Goal: Task Accomplishment & Management: Manage account settings

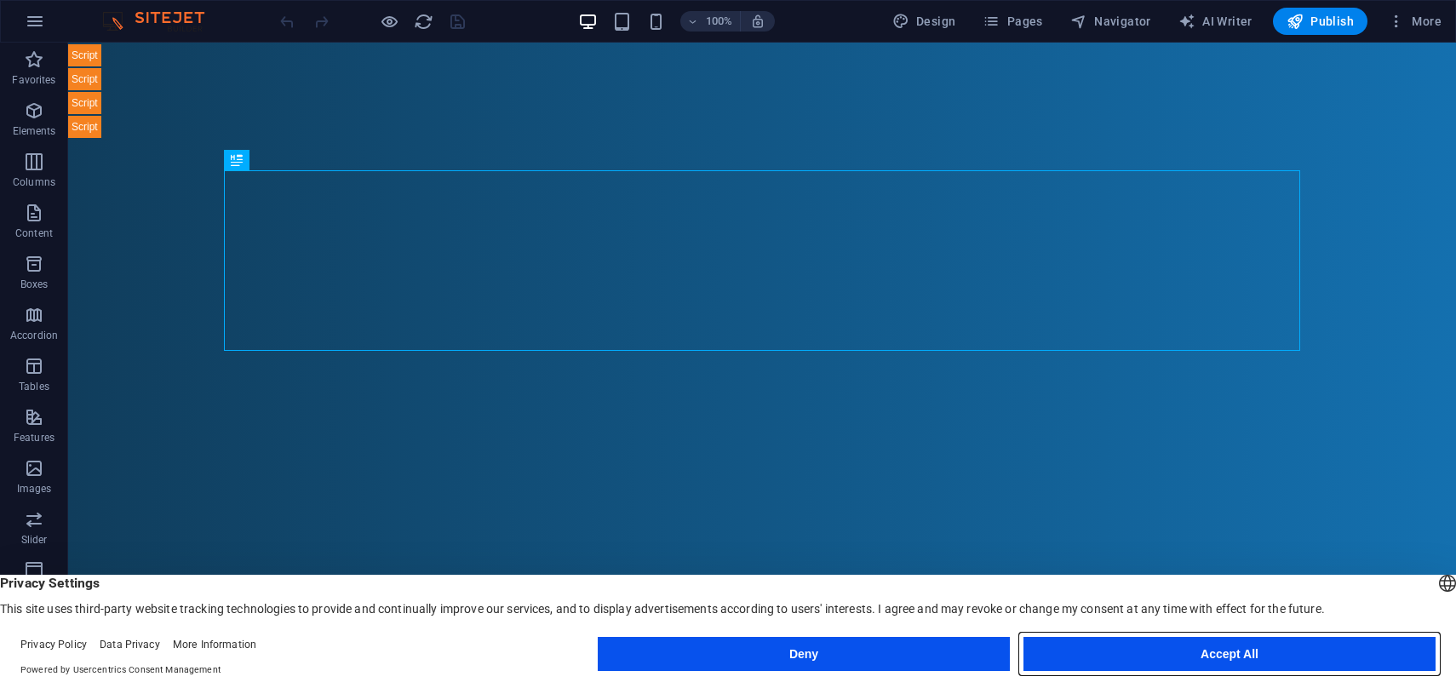
click at [1131, 655] on button "Accept All" at bounding box center [1229, 654] width 412 height 34
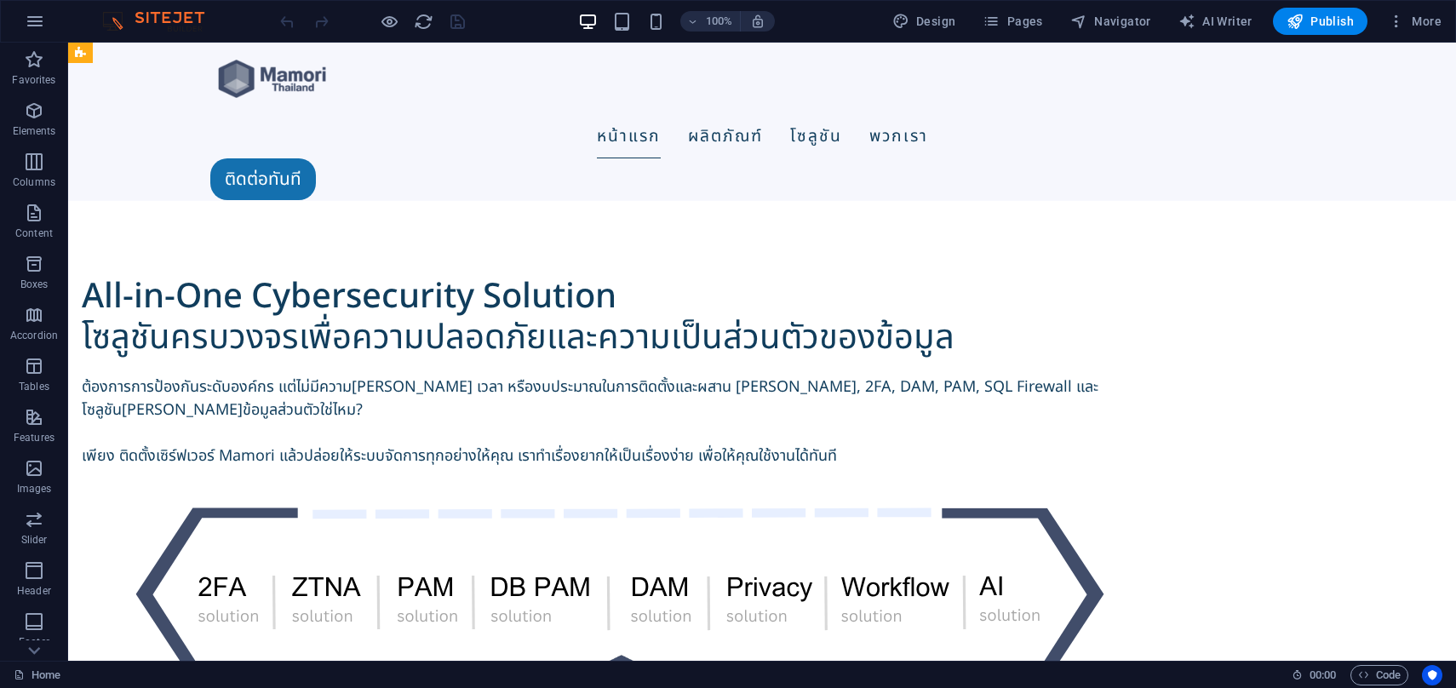
scroll to position [2558, 0]
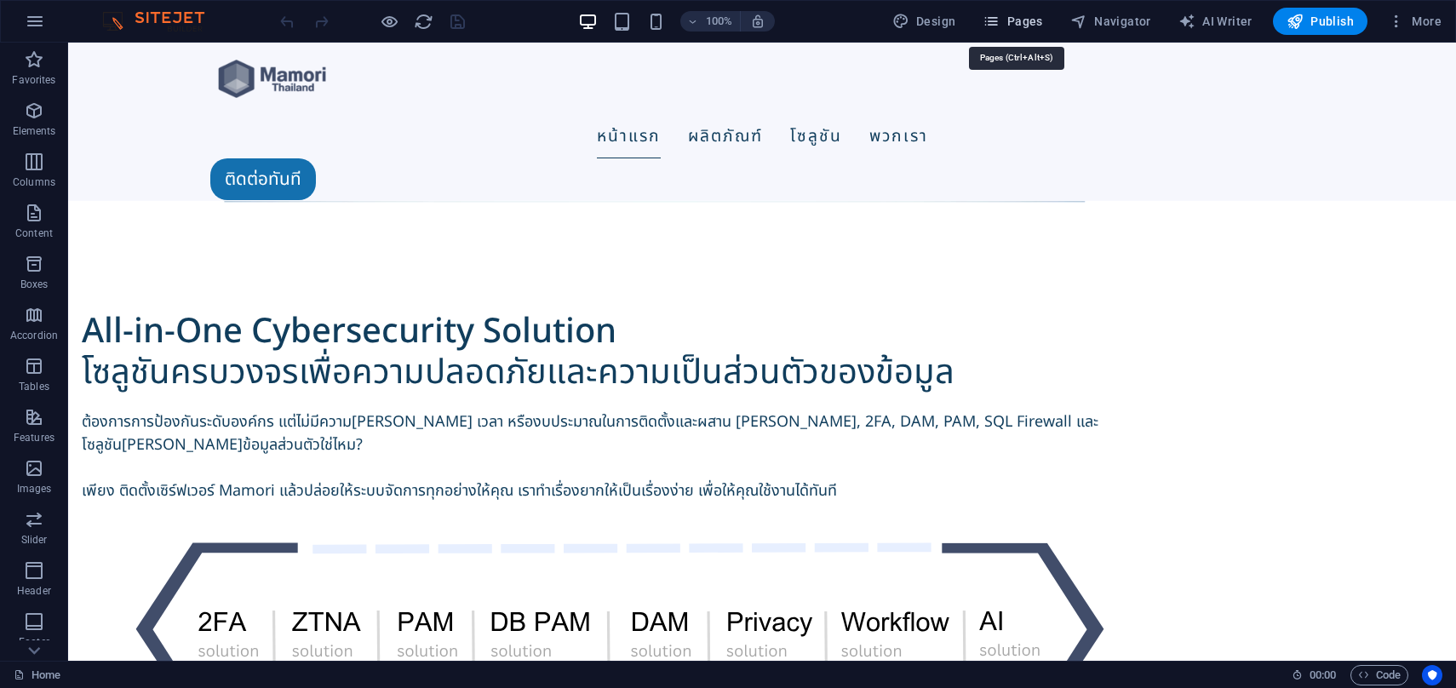
click at [1028, 14] on span "Pages" at bounding box center [1012, 21] width 60 height 17
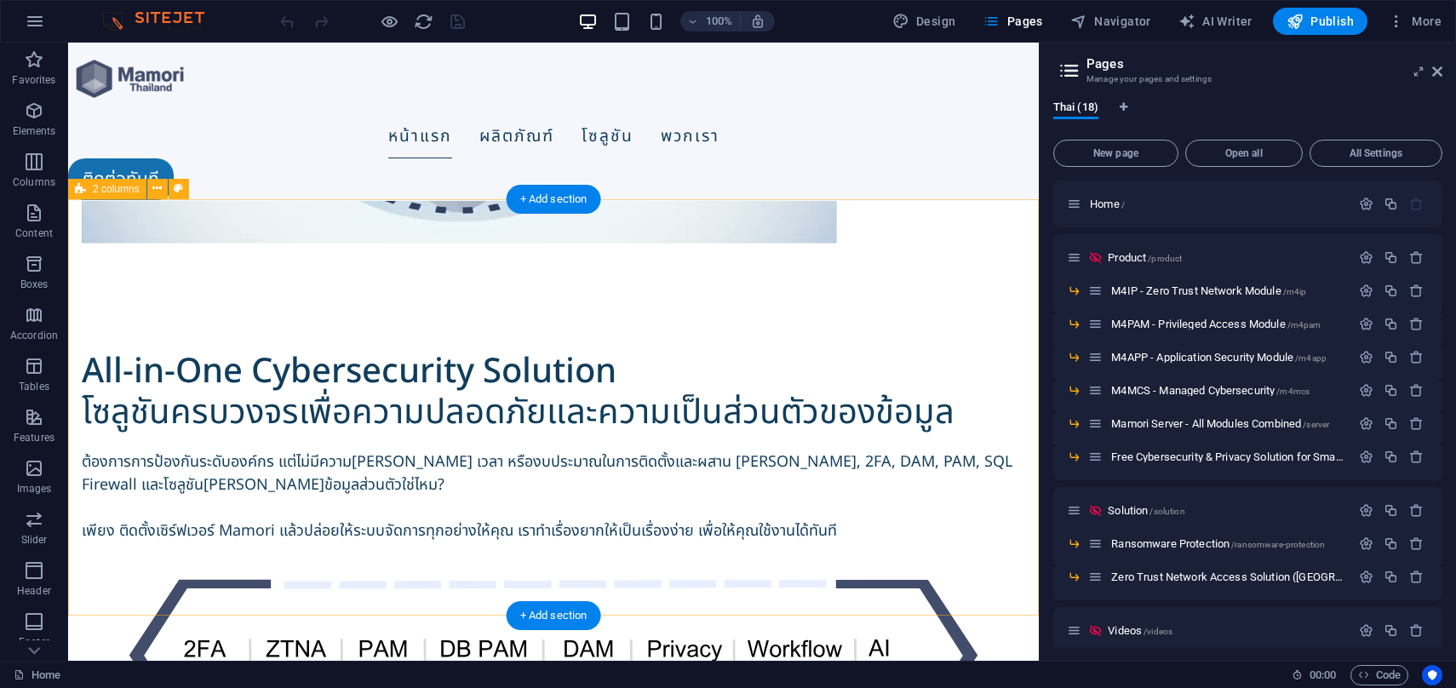
scroll to position [2396, 0]
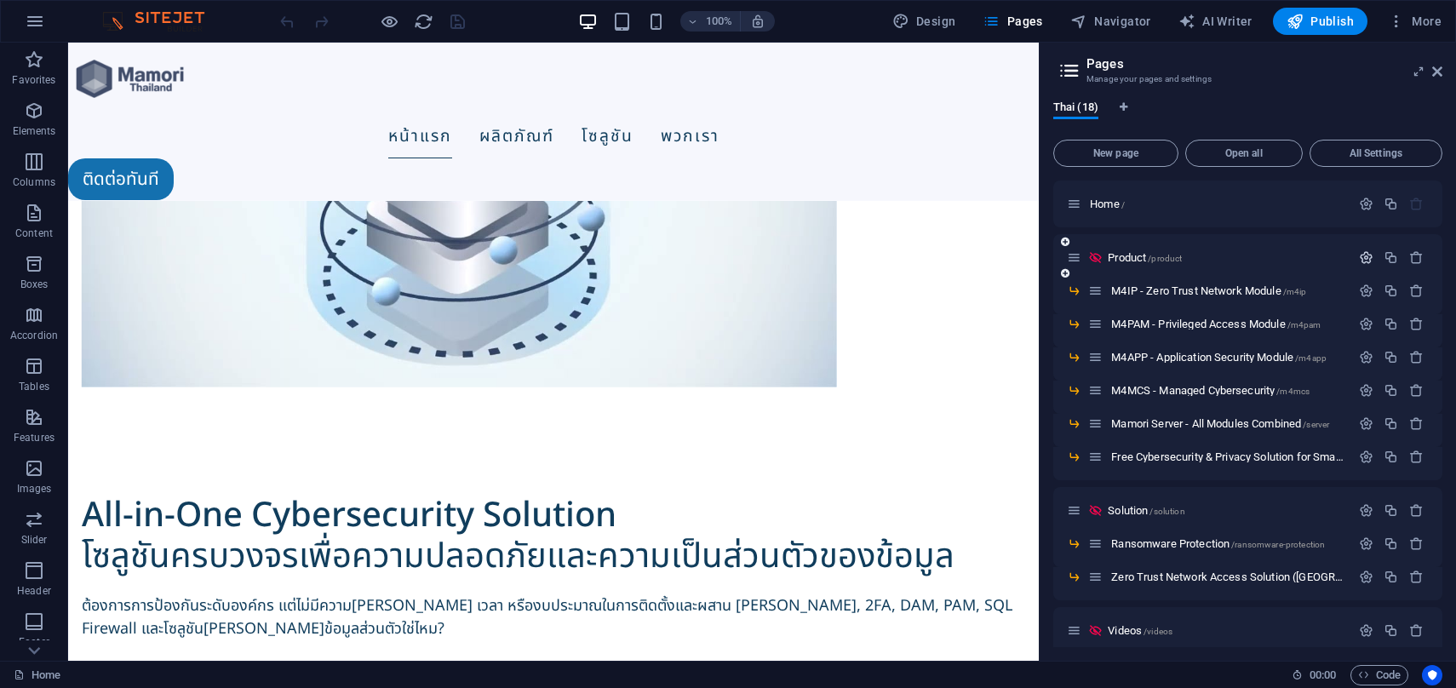
click at [1362, 255] on icon "button" at bounding box center [1366, 257] width 14 height 14
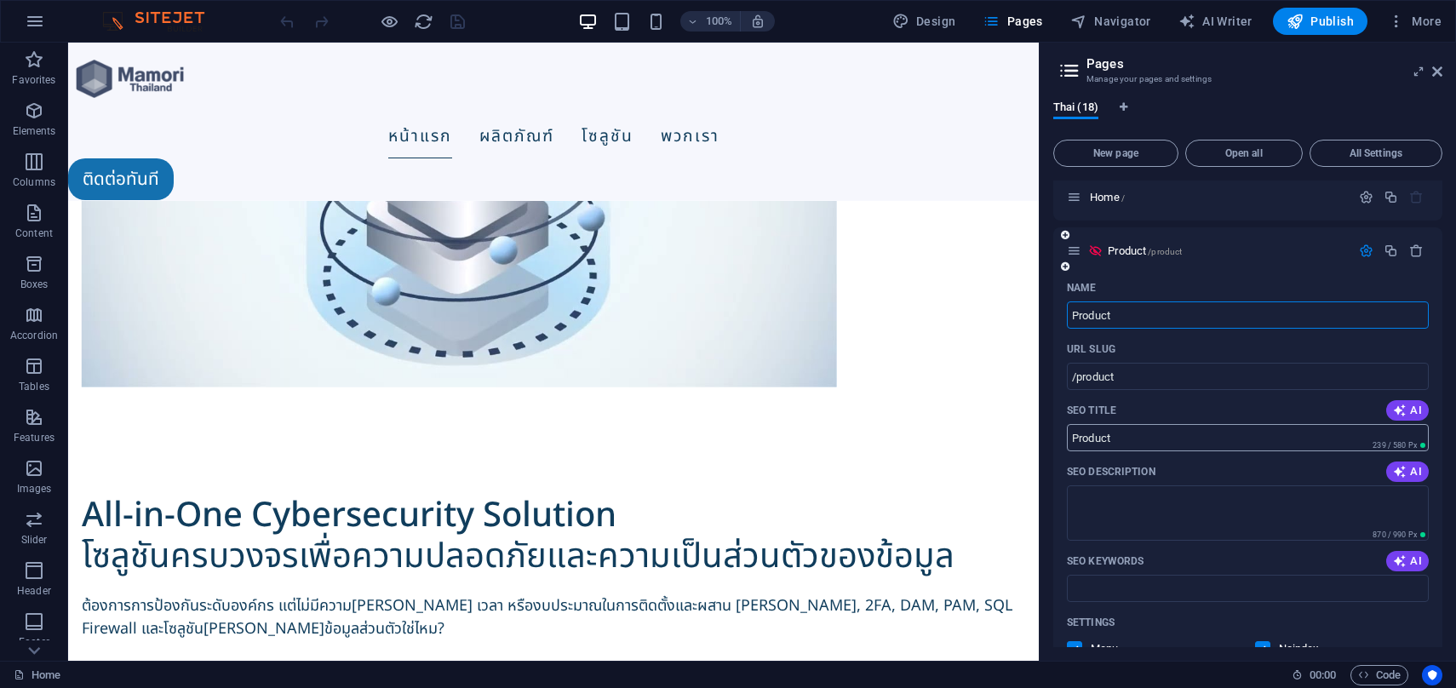
scroll to position [9, 0]
drag, startPoint x: 1124, startPoint y: 25, endPoint x: 941, endPoint y: 22, distance: 183.1
click at [939, 22] on div "Design Pages Navigator AI Writer Publish More" at bounding box center [1166, 21] width 563 height 27
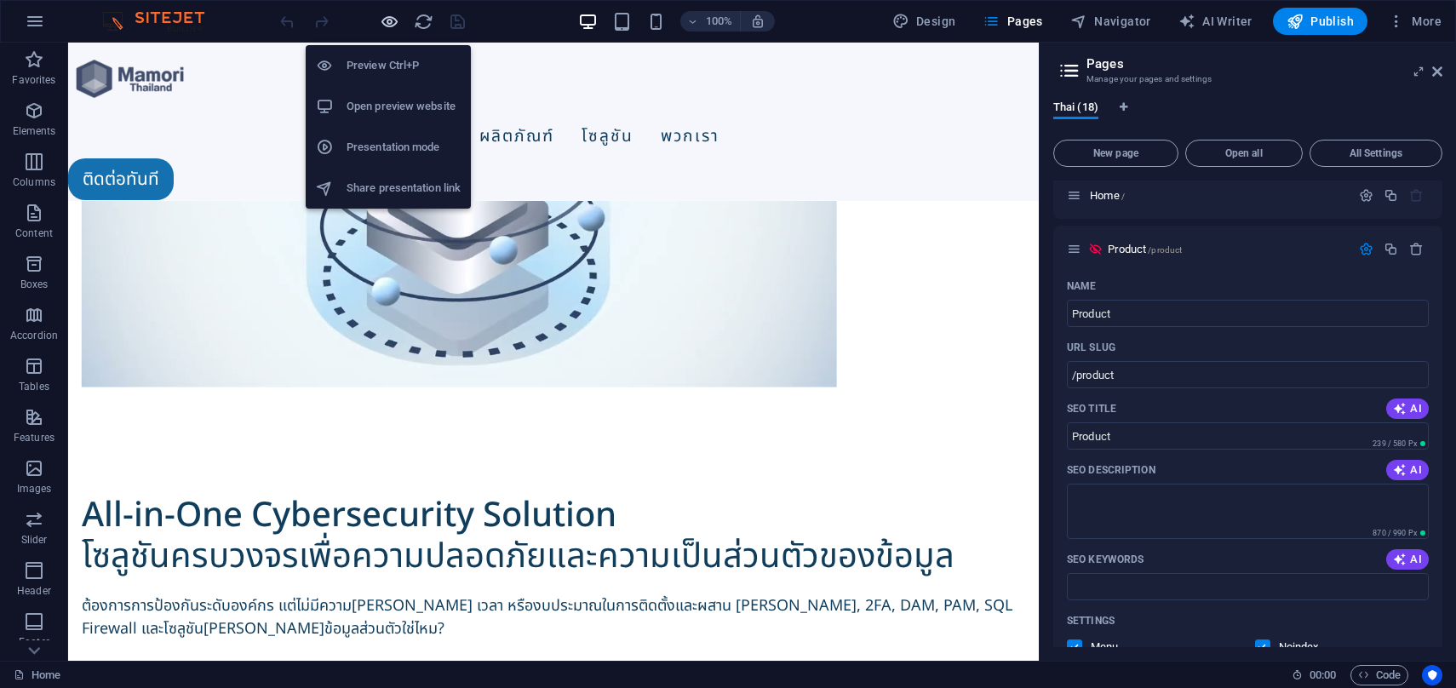
click at [384, 26] on icon "button" at bounding box center [390, 22] width 20 height 20
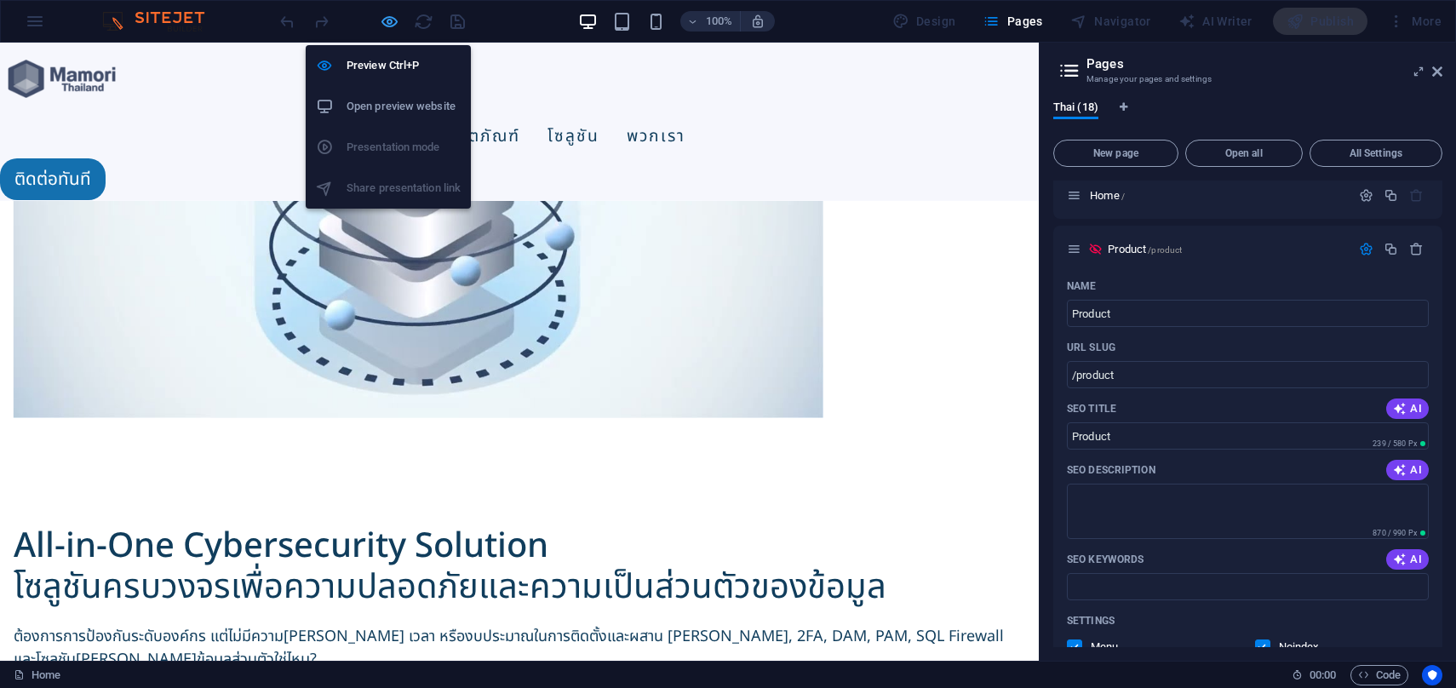
scroll to position [2385, 0]
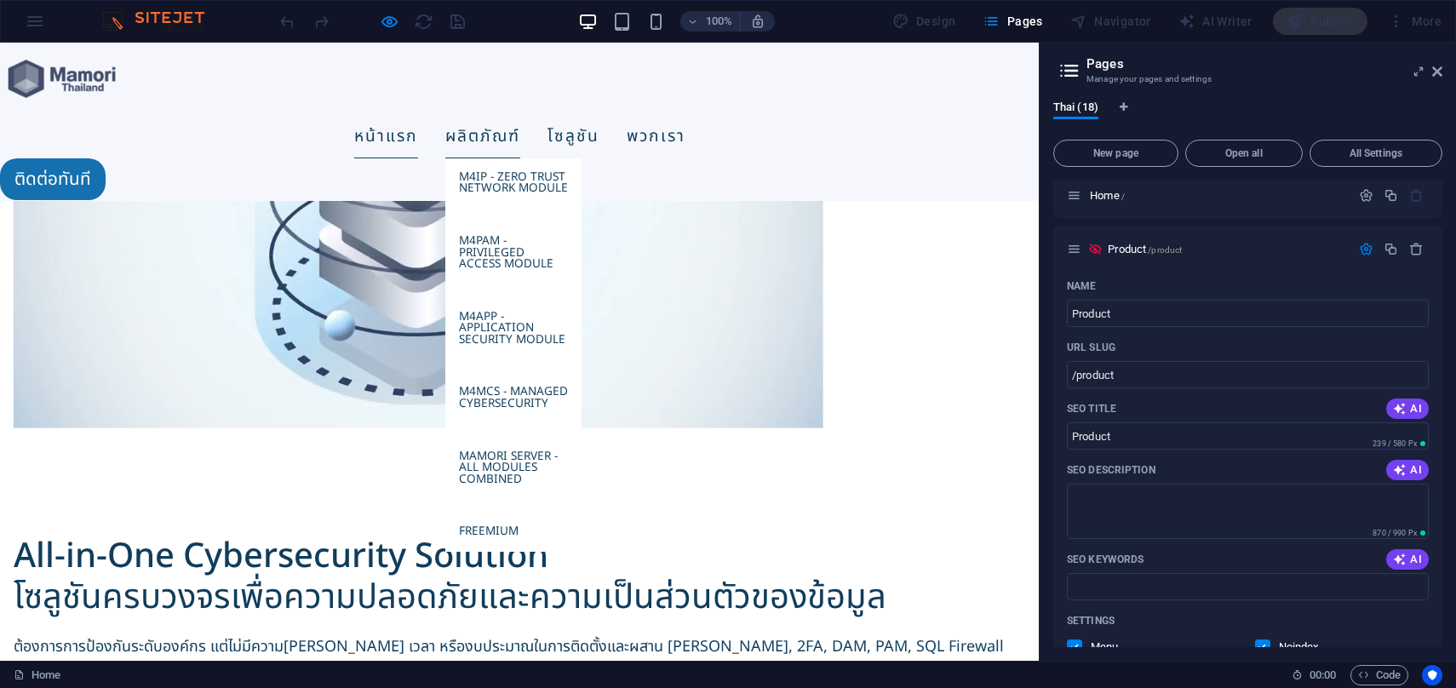
click at [481, 115] on link "ผลิตภัณฑ์" at bounding box center [482, 136] width 75 height 43
click at [514, 115] on link "ผลิตภัณฑ์" at bounding box center [482, 136] width 75 height 43
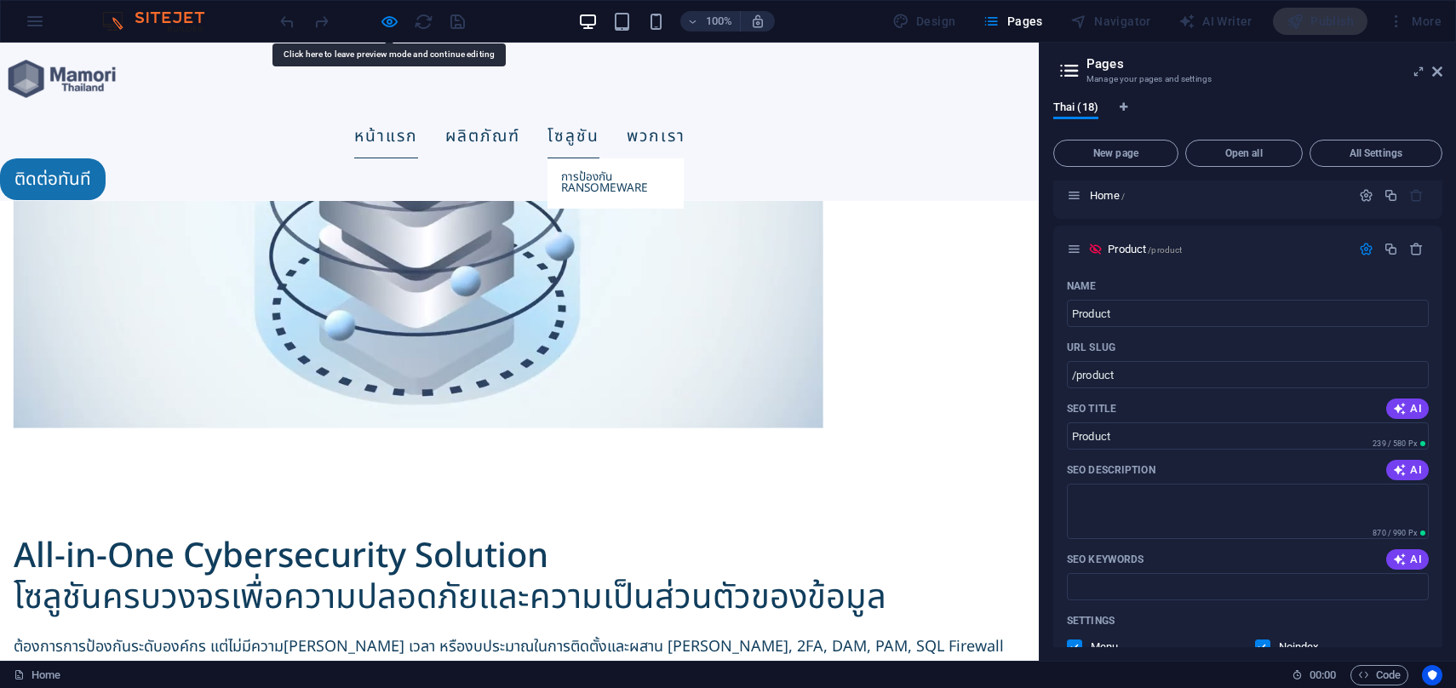
click at [570, 115] on link "โซลูชัน" at bounding box center [573, 136] width 52 height 43
click at [418, 115] on link "หน้าแรก" at bounding box center [386, 136] width 64 height 43
click at [651, 115] on link "พวกเรา" at bounding box center [656, 136] width 59 height 43
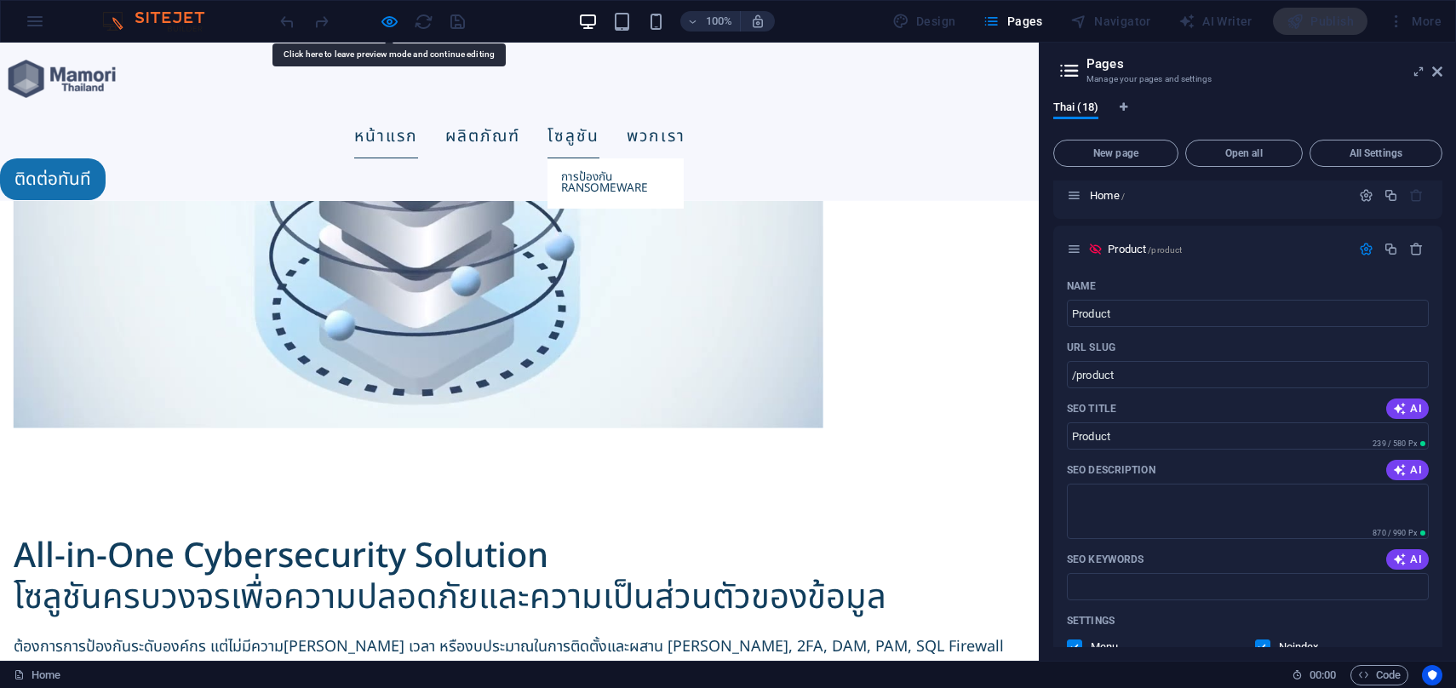
click at [591, 115] on link "โซลูชัน" at bounding box center [573, 136] width 52 height 43
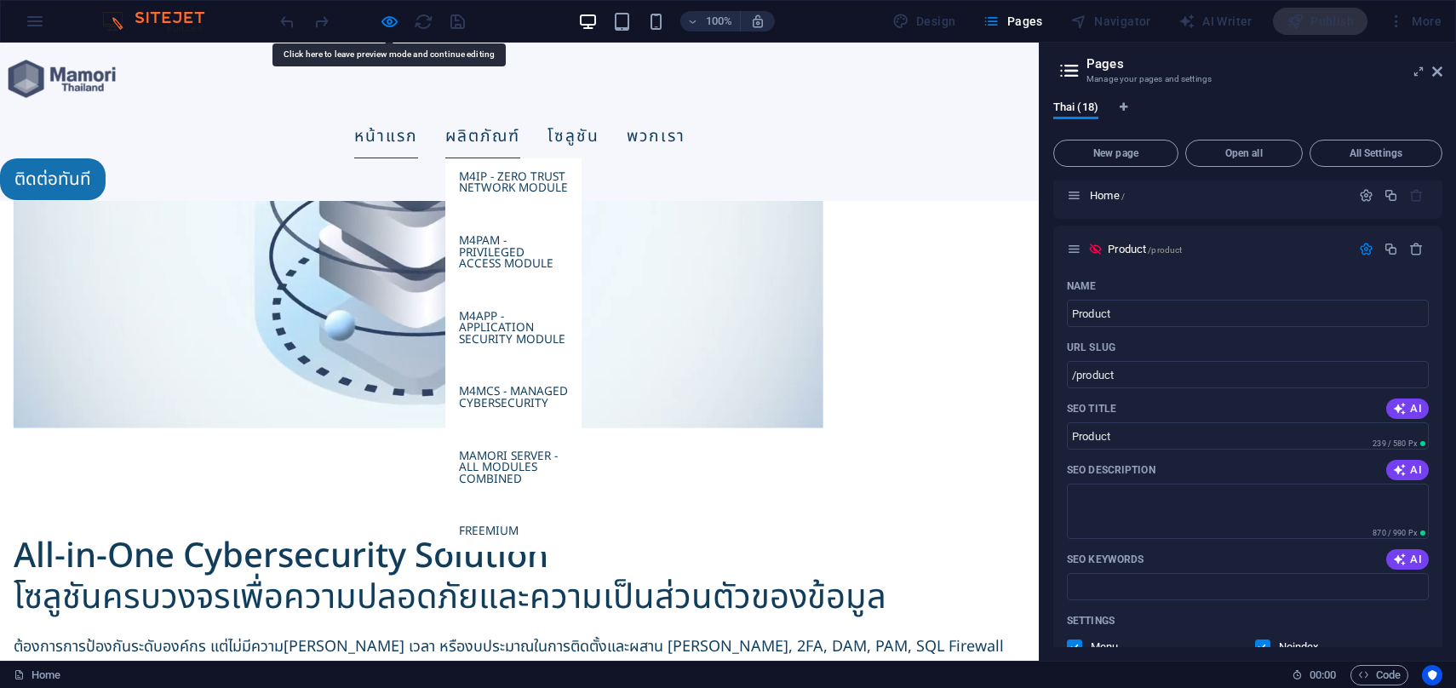
click at [520, 115] on link "ผลิตภัณฑ์" at bounding box center [482, 136] width 75 height 43
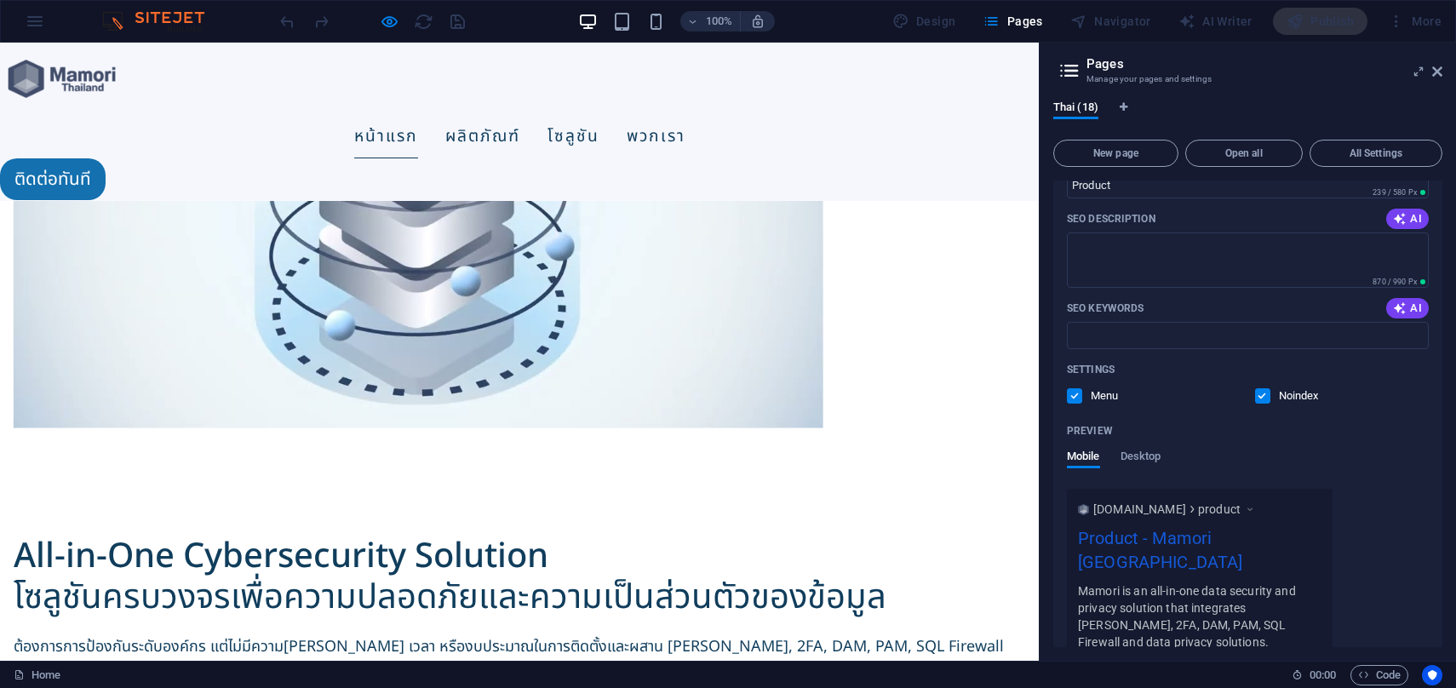
scroll to position [0, 0]
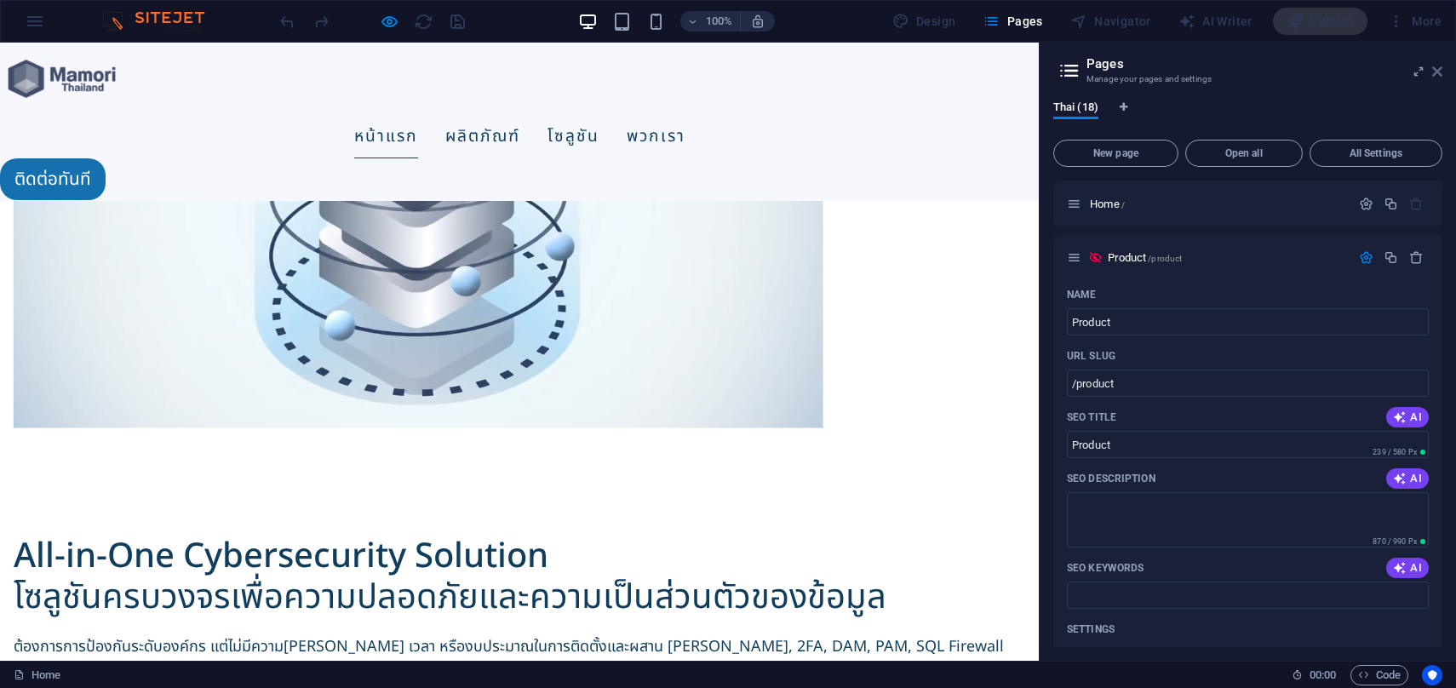
click at [1439, 72] on icon at bounding box center [1437, 72] width 10 height 14
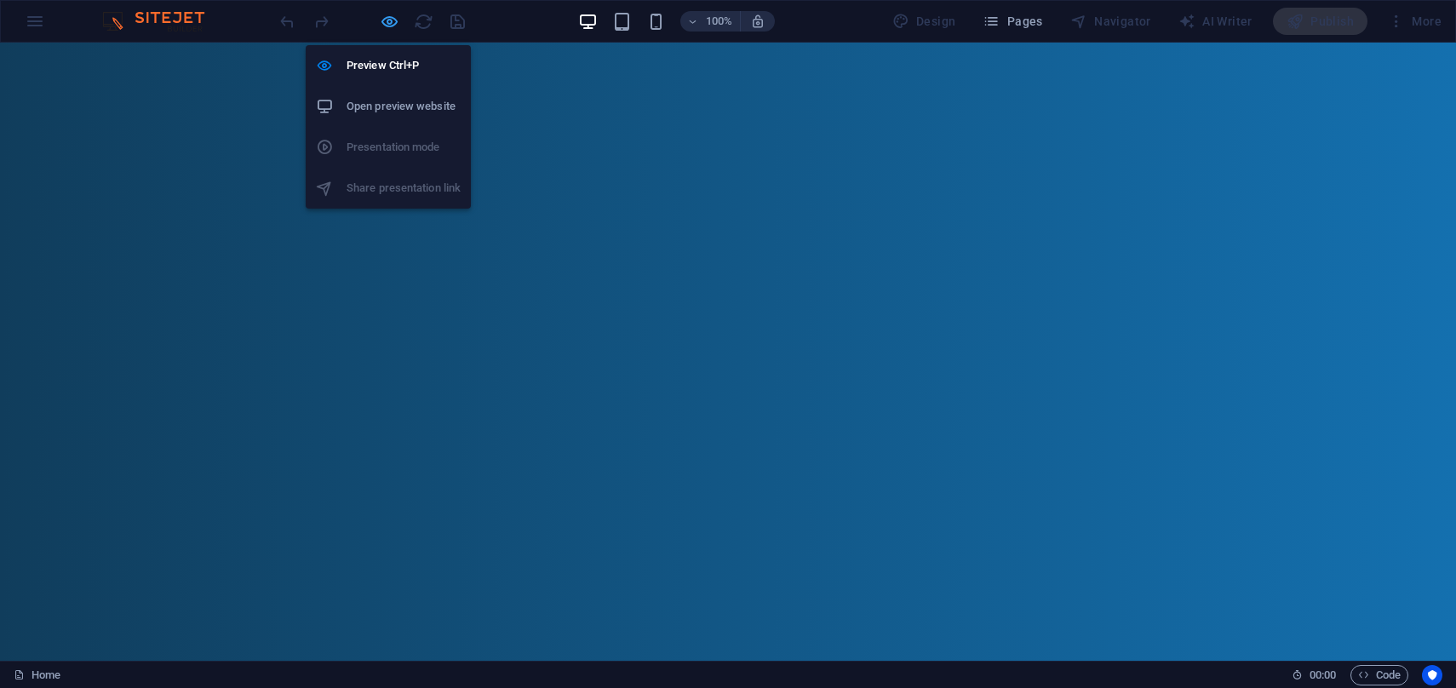
click at [395, 28] on icon "button" at bounding box center [390, 22] width 20 height 20
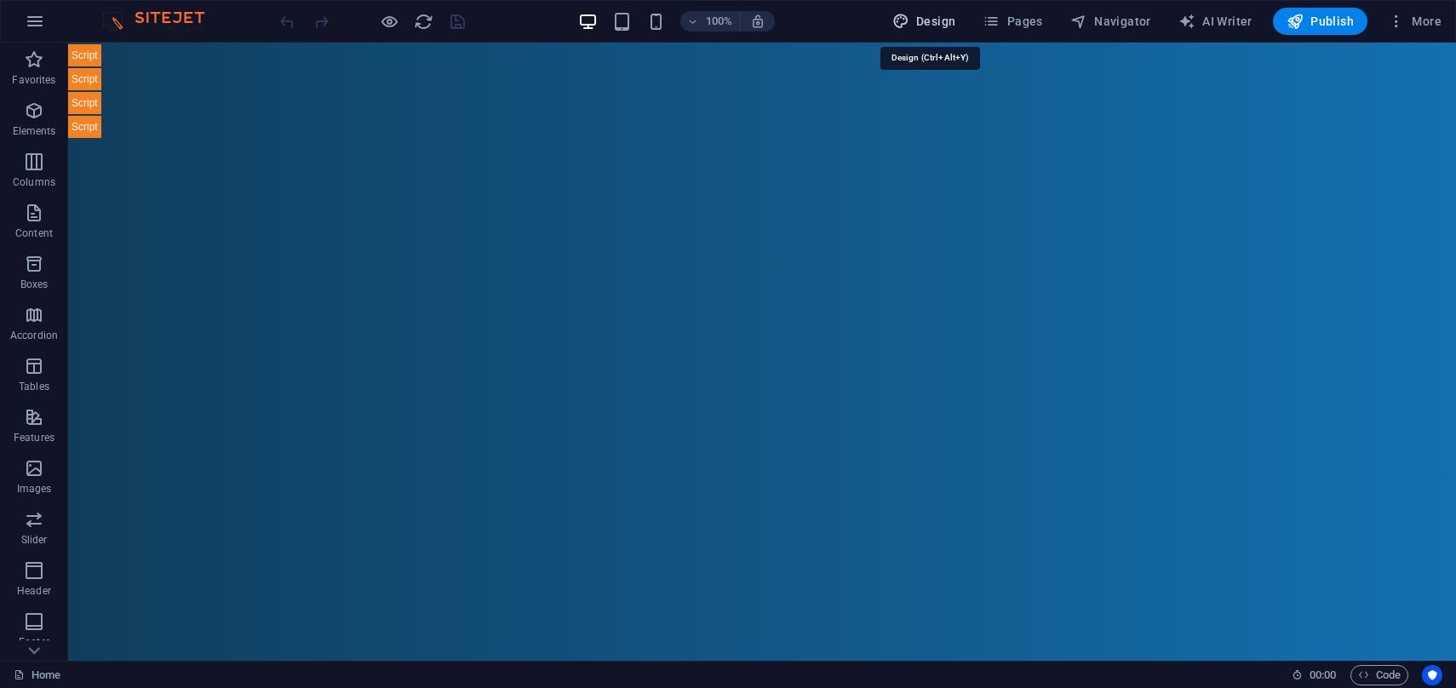
click at [941, 24] on span "Design" at bounding box center [924, 21] width 64 height 17
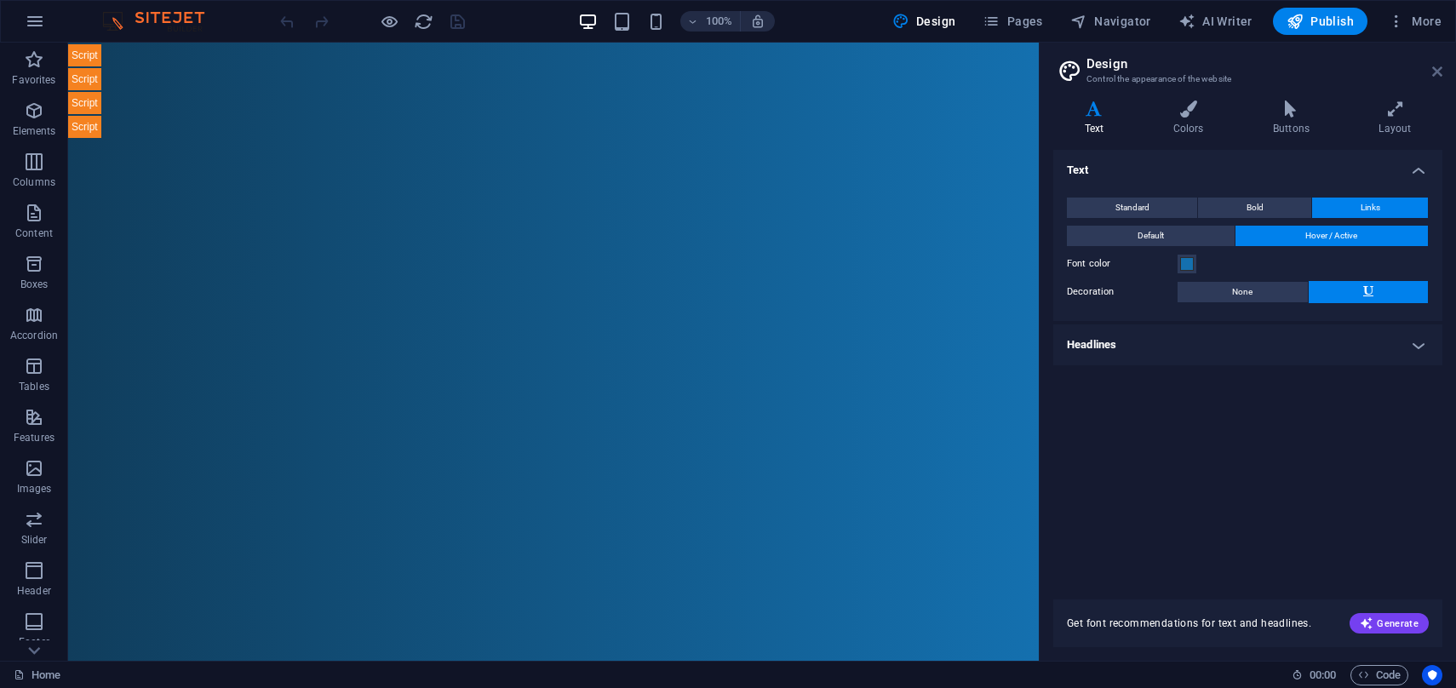
click at [1434, 66] on icon at bounding box center [1437, 72] width 10 height 14
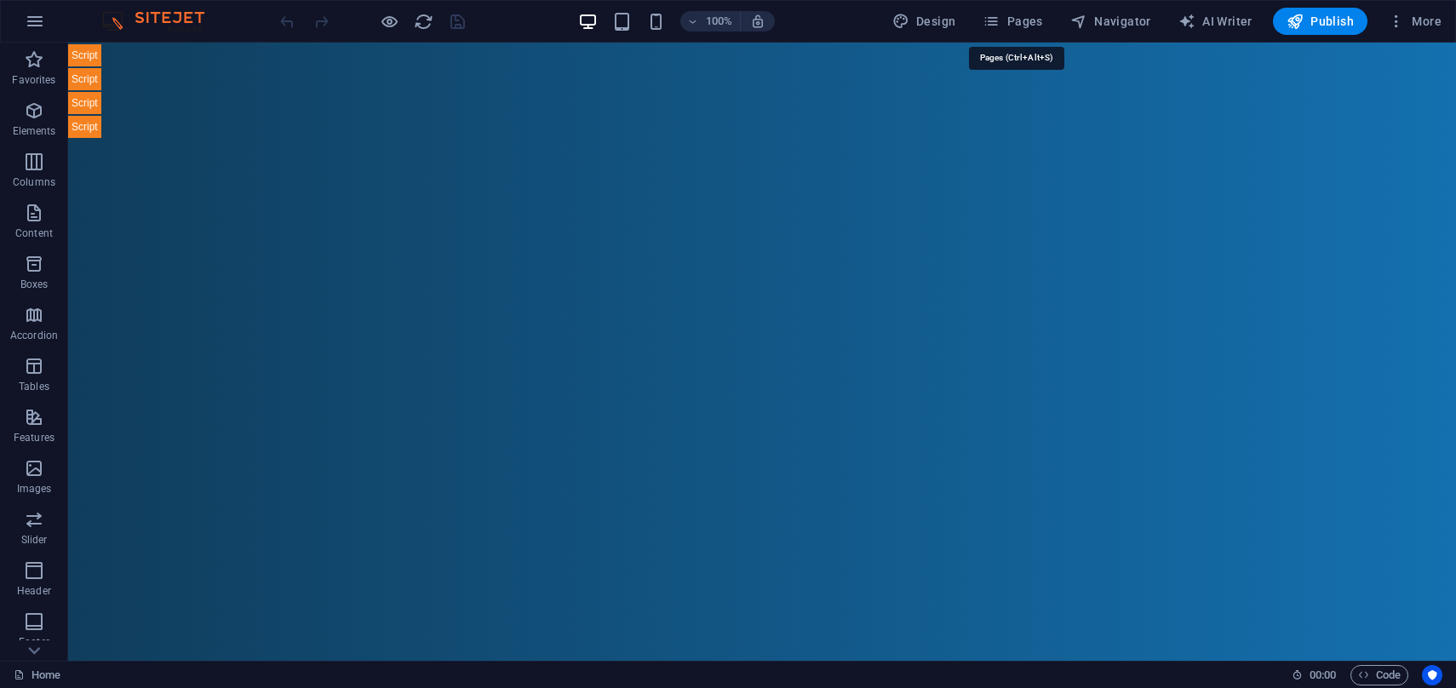
click at [1058, 20] on div "Design Pages Navigator AI Writer Publish More" at bounding box center [1166, 21] width 563 height 27
click at [1027, 20] on span "Pages" at bounding box center [1012, 21] width 60 height 17
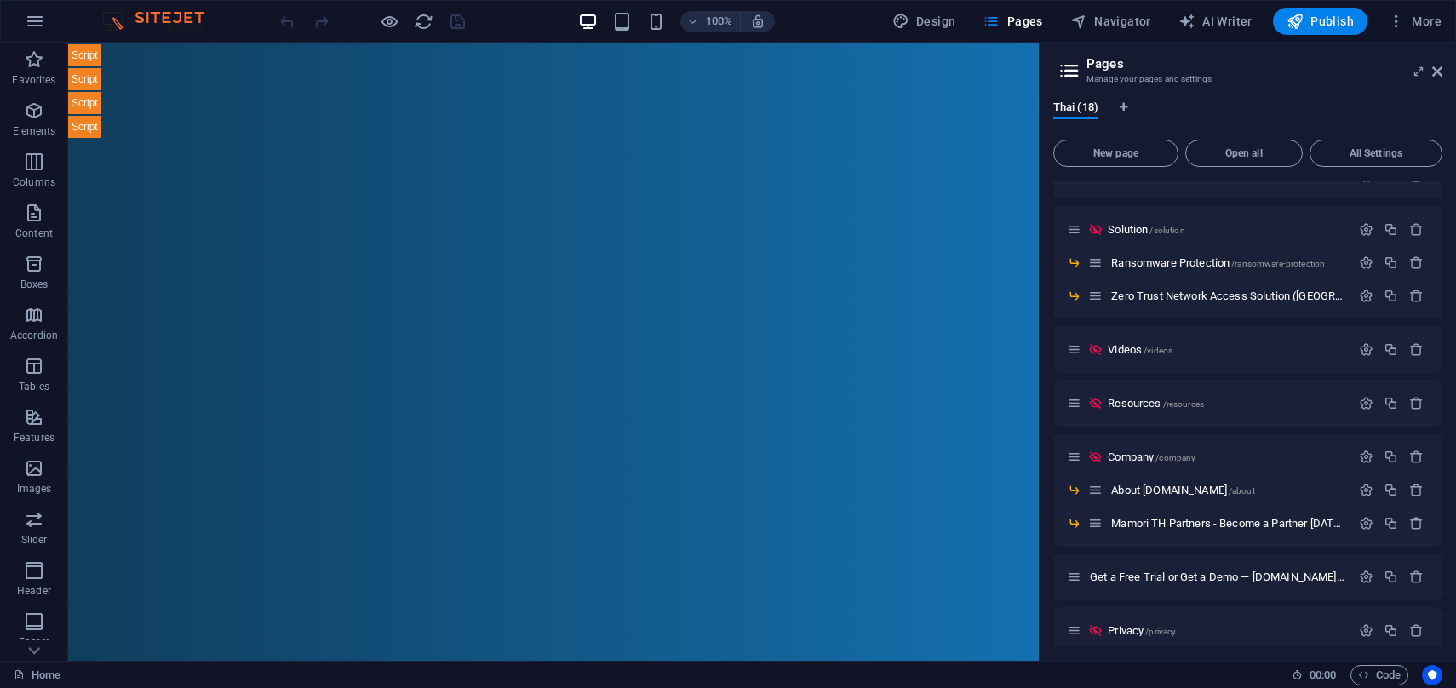
scroll to position [295, 0]
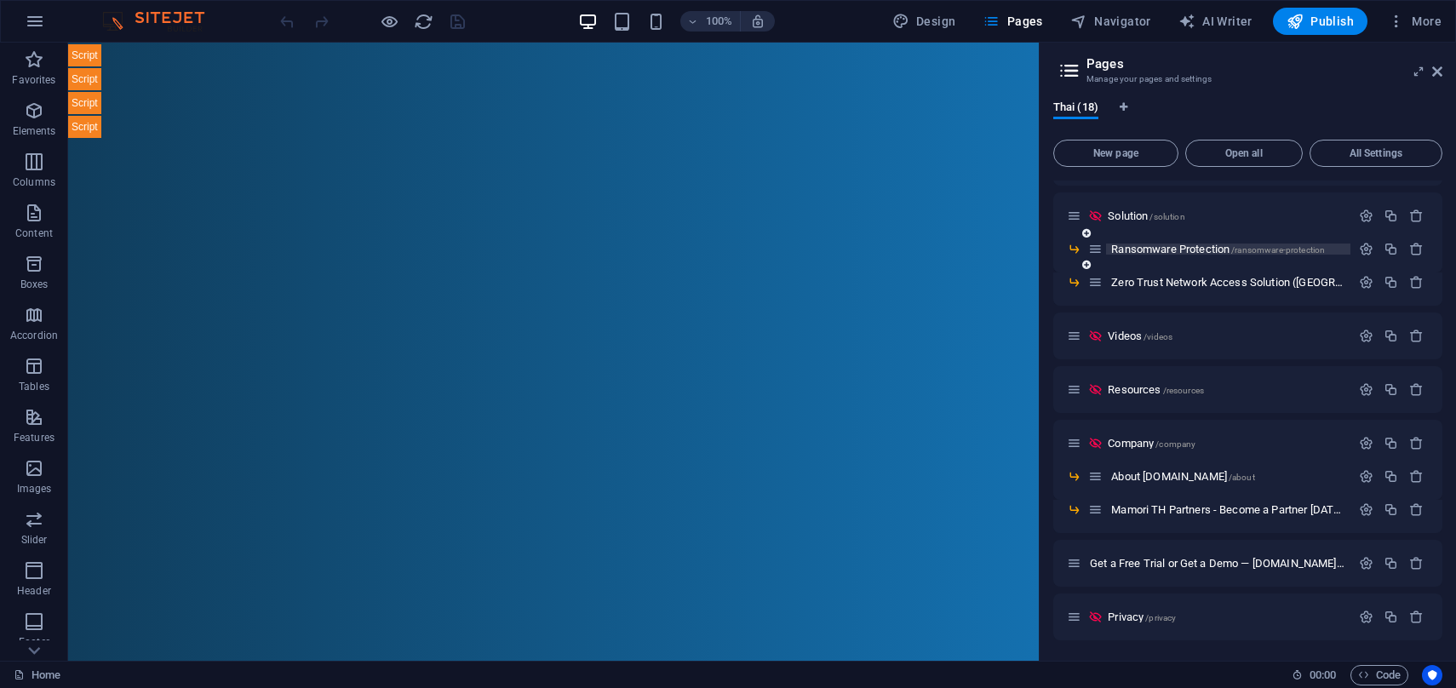
click at [1172, 250] on span "Ransomware Protection /ransomware-protection" at bounding box center [1218, 249] width 214 height 13
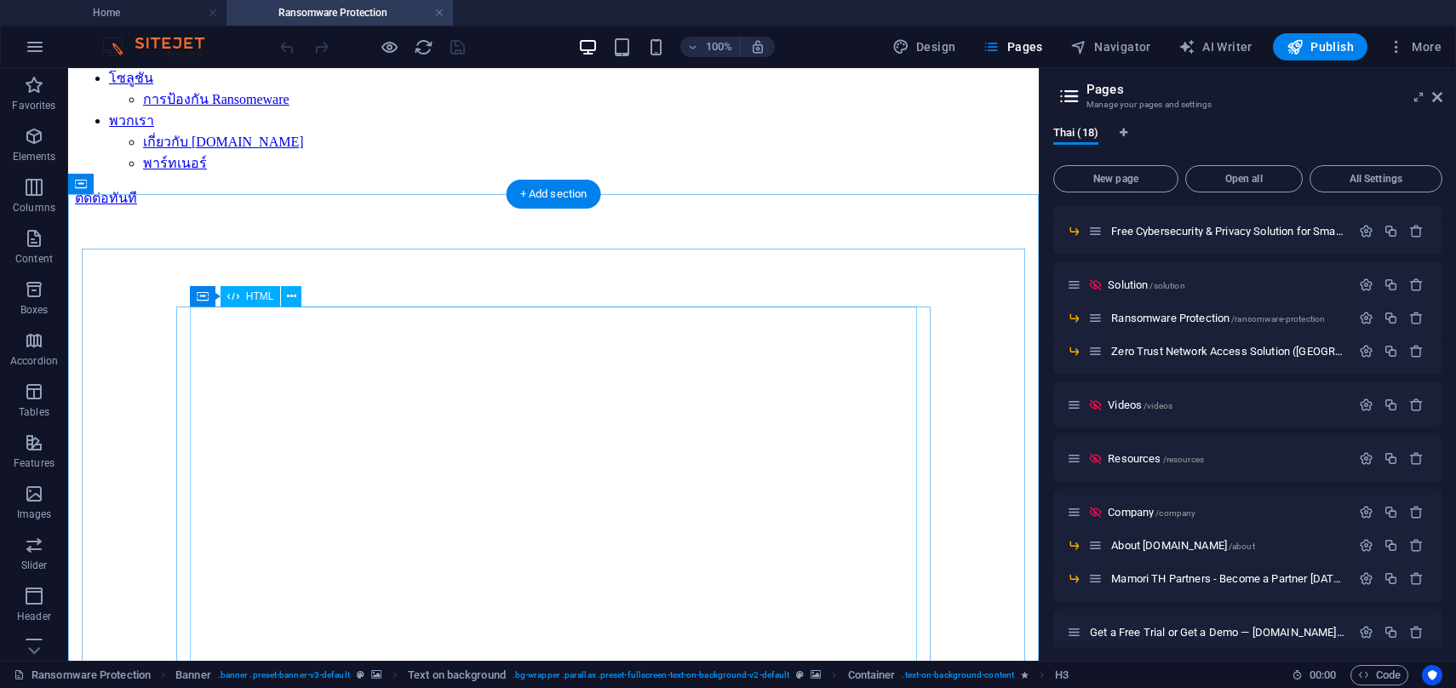
scroll to position [748, 0]
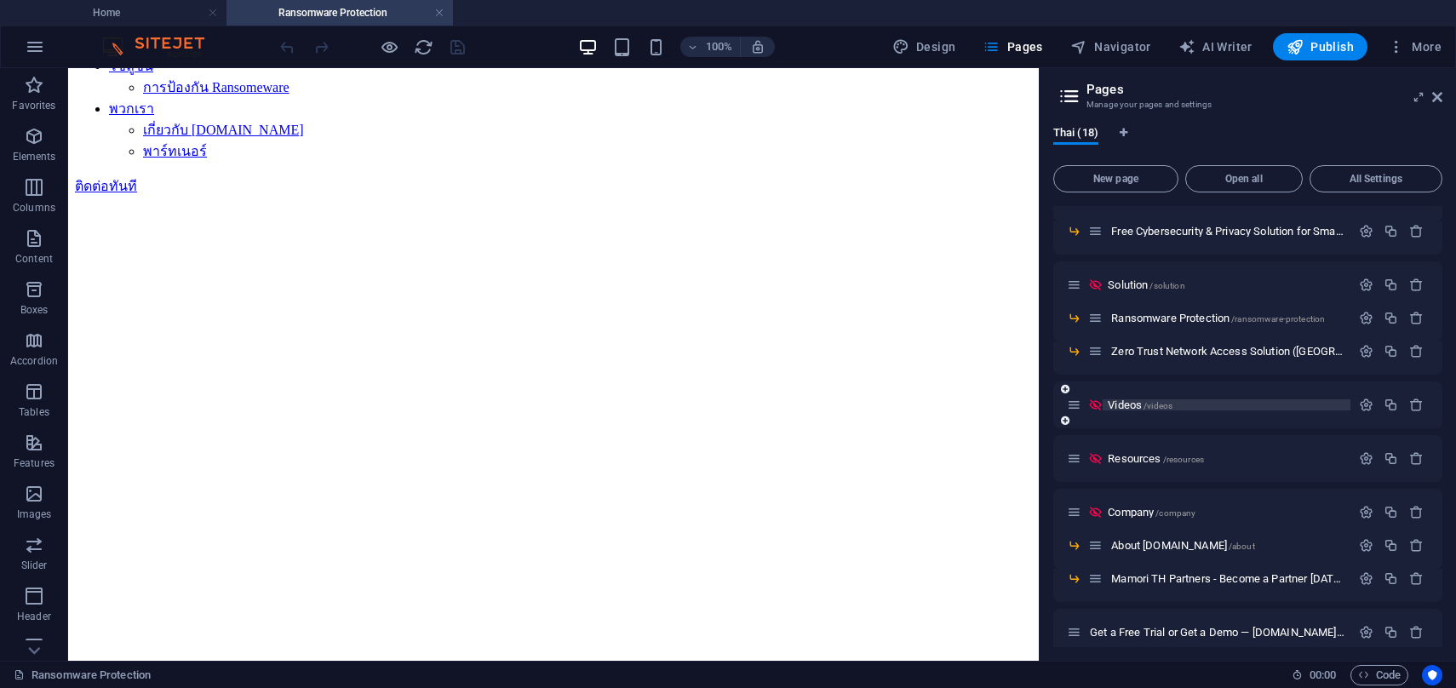
click at [1137, 407] on span "Videos /videos" at bounding box center [1140, 404] width 65 height 13
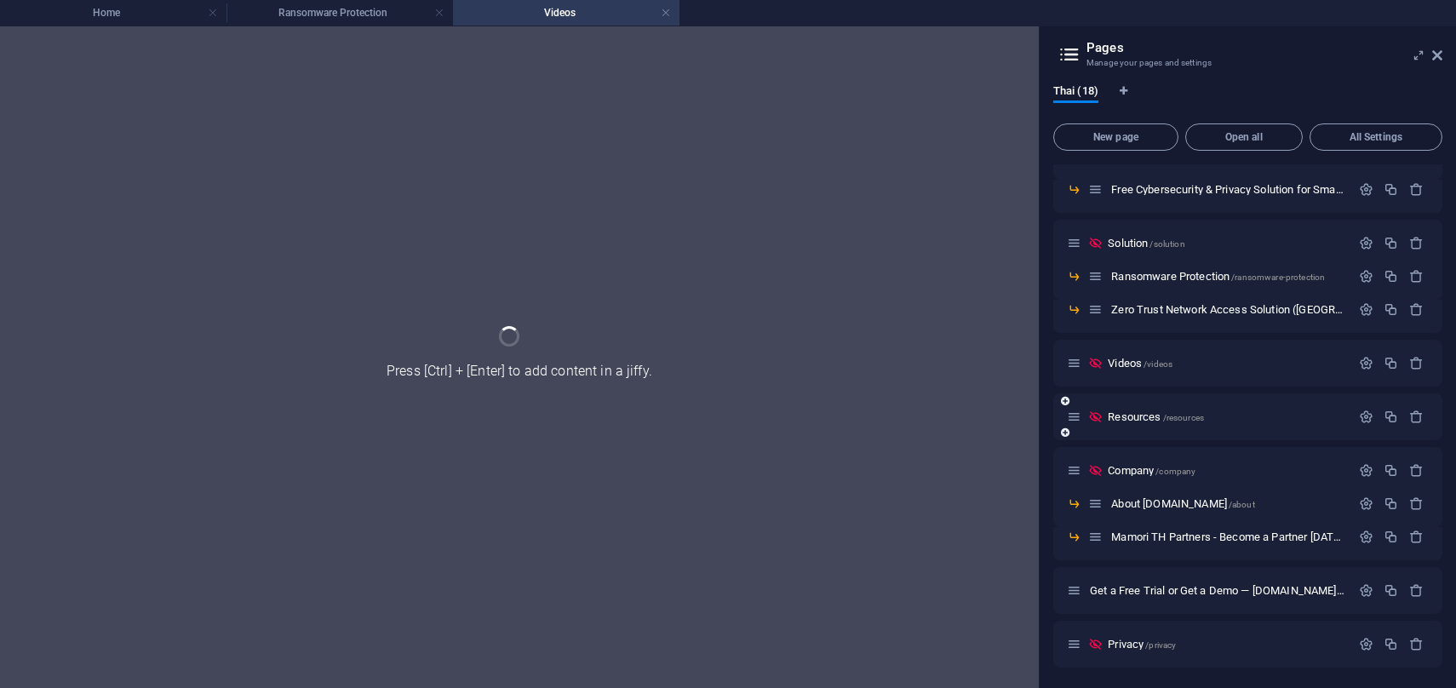
scroll to position [0, 0]
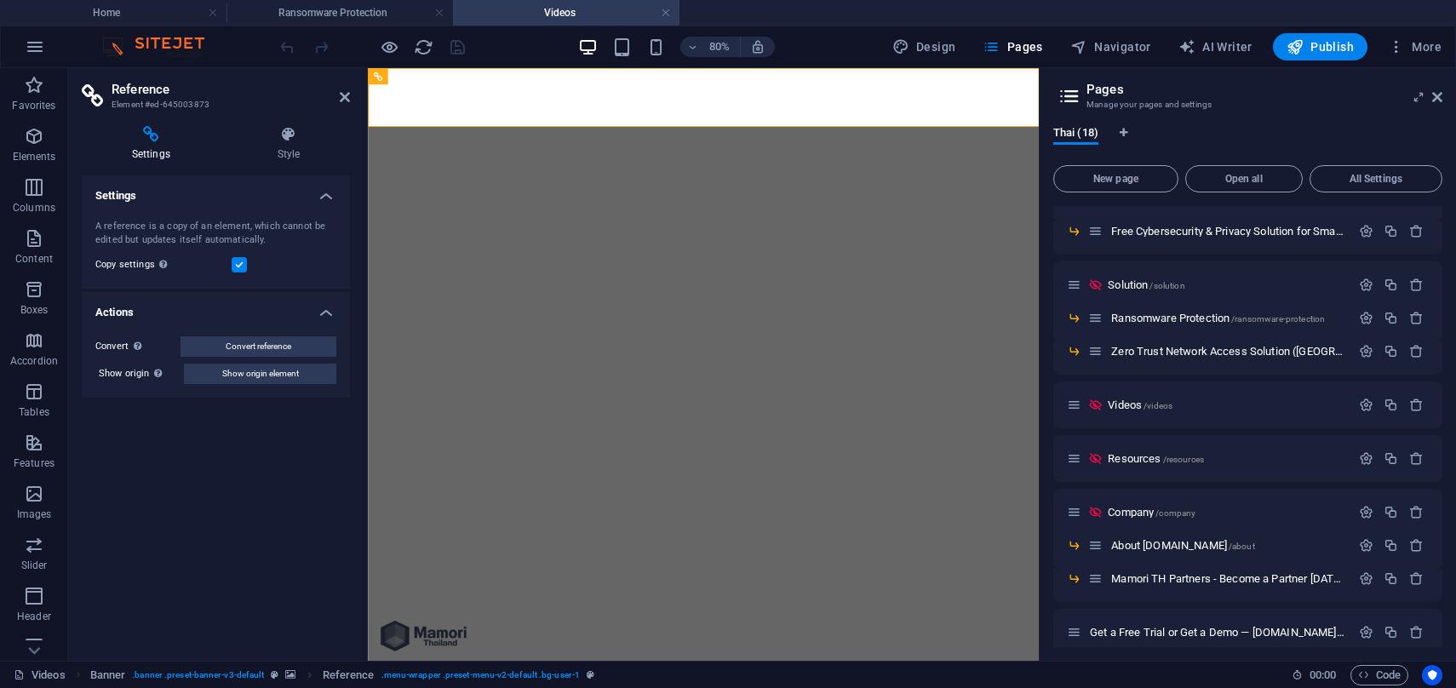
click at [294, 169] on div "Settings Style Settings A reference is a copy of an element, which cannot be ed…" at bounding box center [216, 386] width 268 height 521
click at [288, 153] on h4 "Style" at bounding box center [288, 144] width 123 height 36
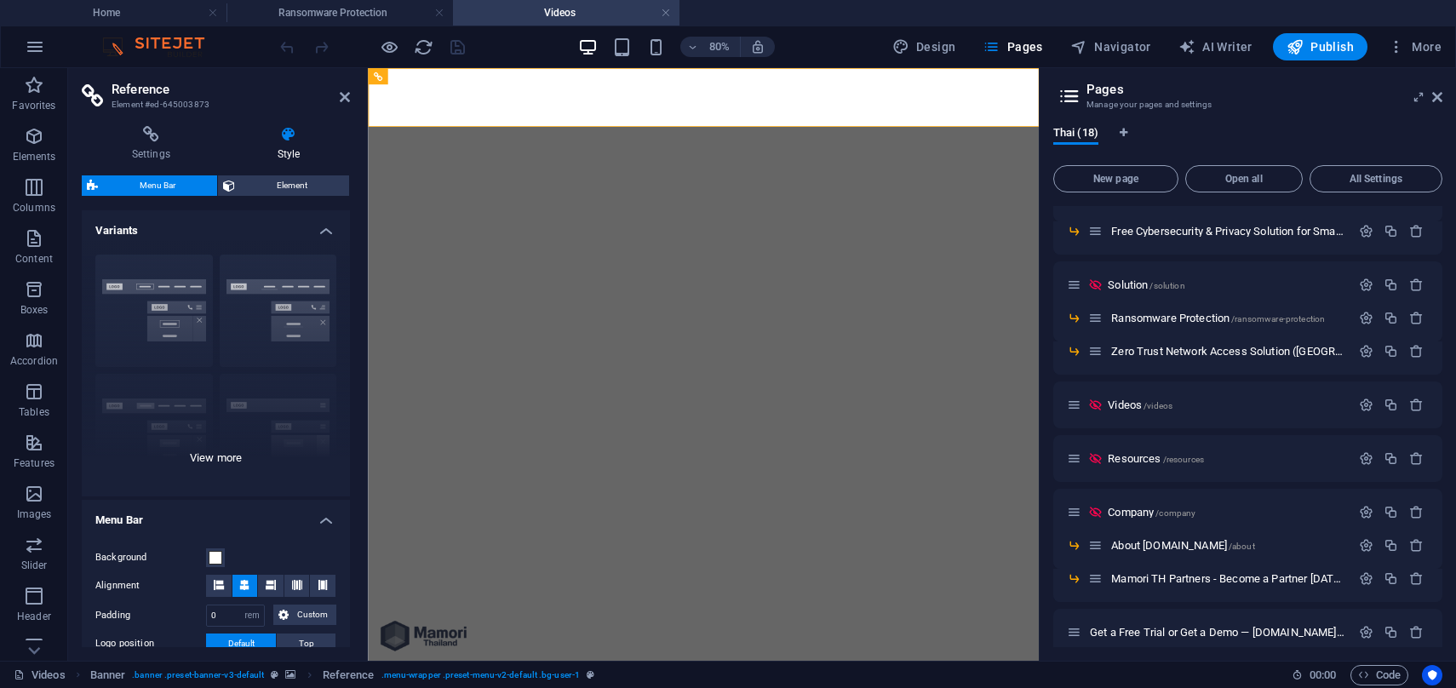
scroll to position [313, 0]
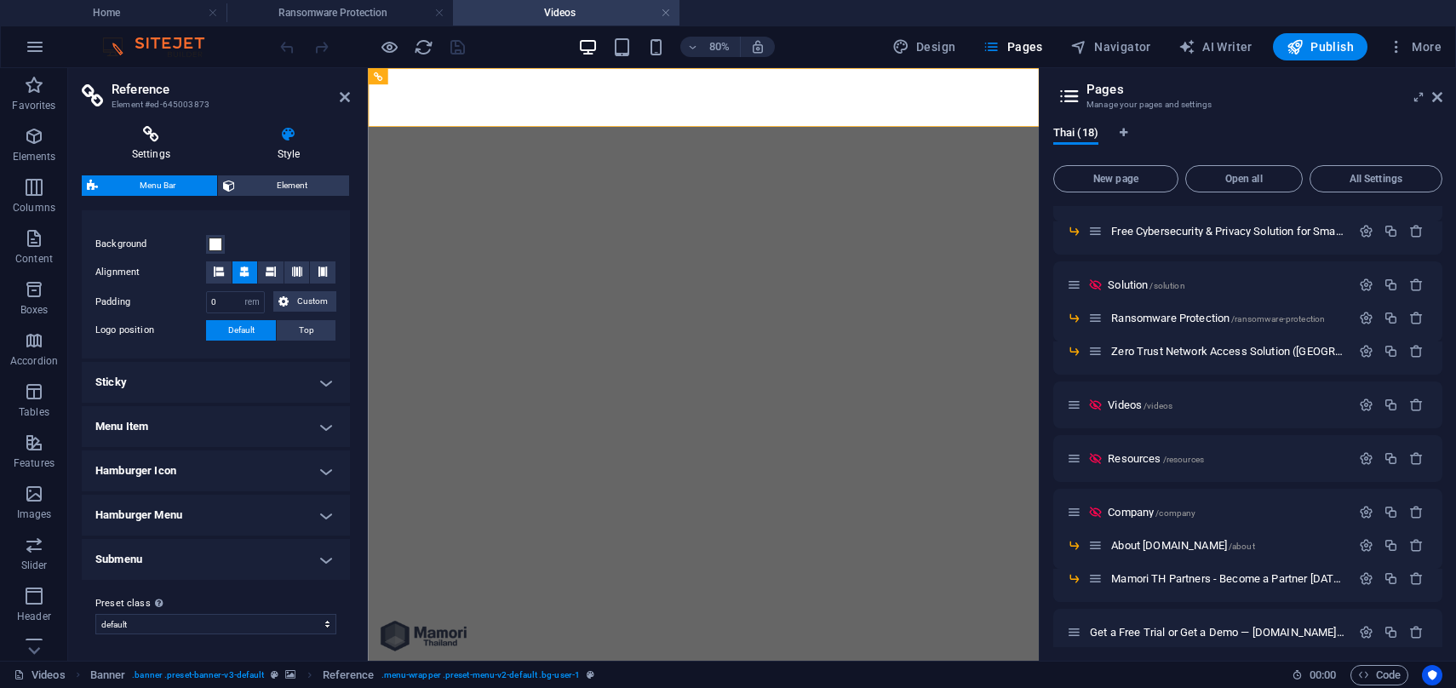
click at [162, 137] on icon at bounding box center [151, 134] width 139 height 17
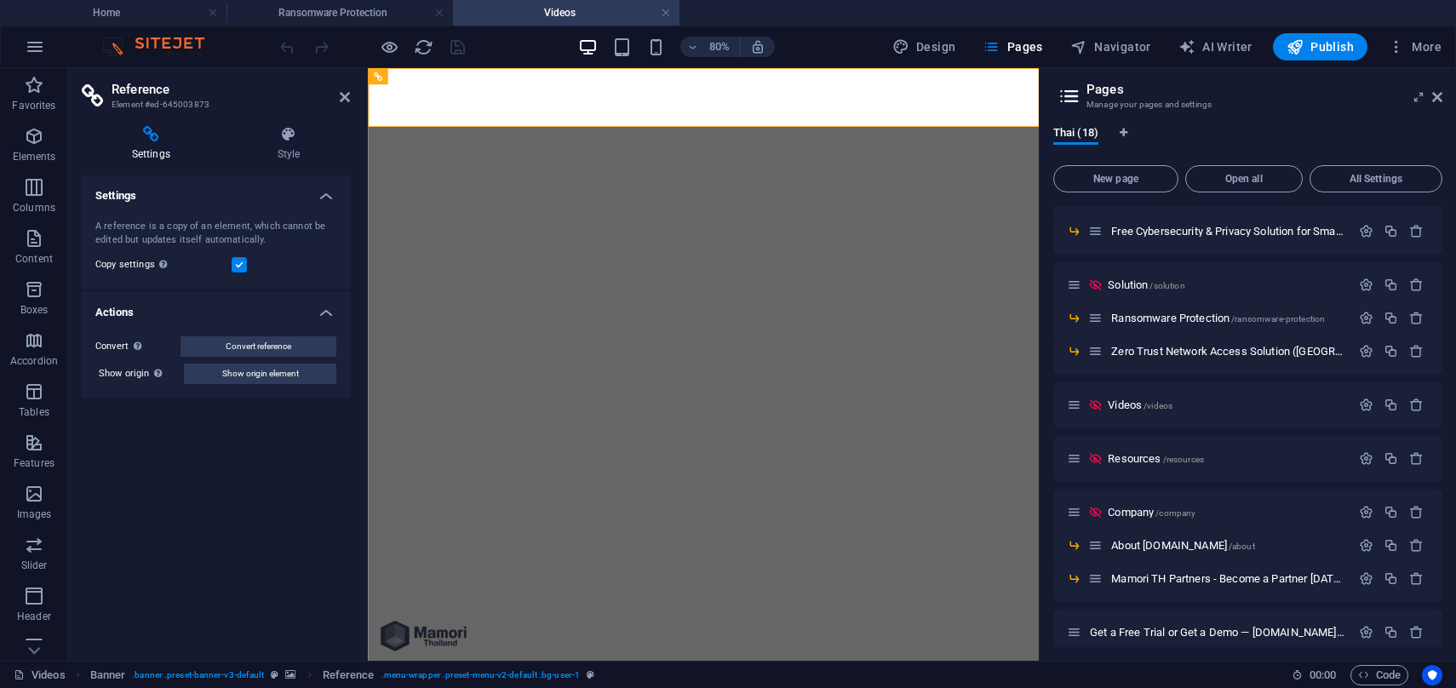
click at [162, 137] on icon at bounding box center [151, 134] width 139 height 17
click at [309, 132] on icon at bounding box center [288, 134] width 123 height 17
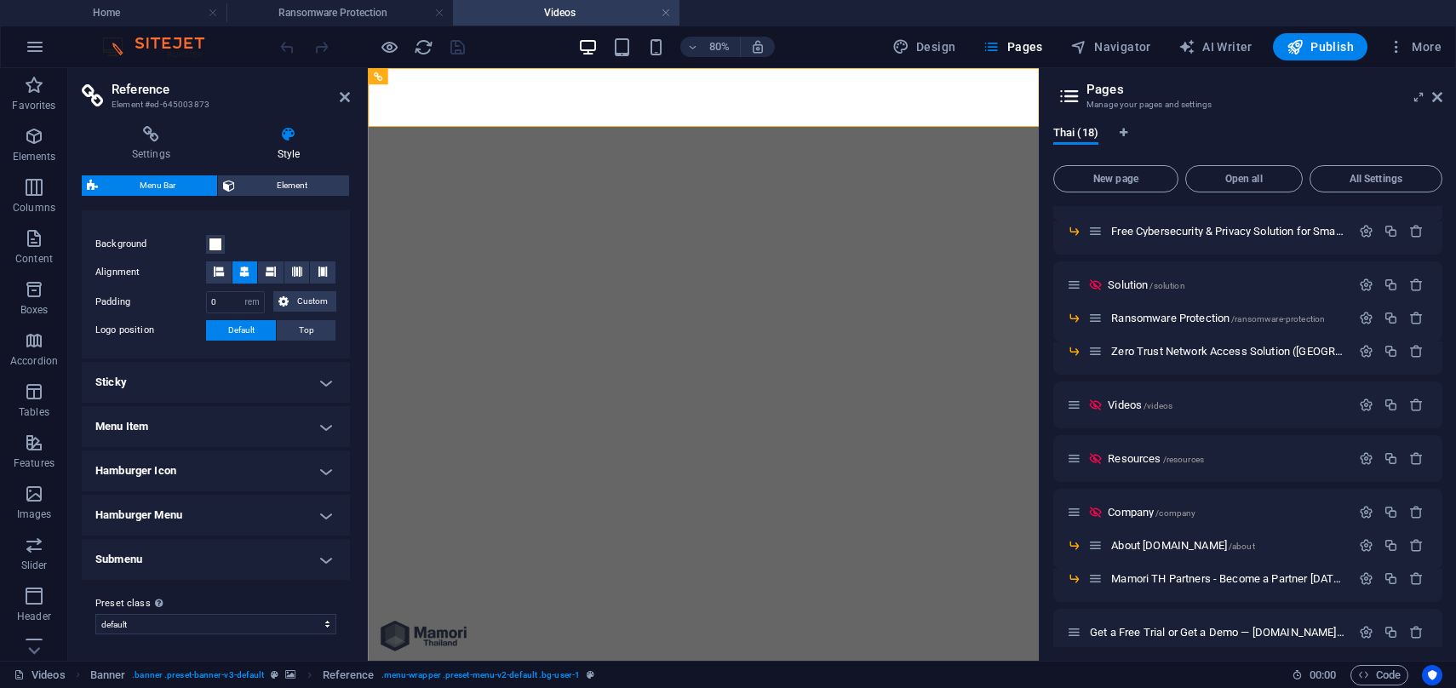
click at [184, 187] on span "Menu Bar" at bounding box center [157, 185] width 109 height 20
click at [272, 187] on span "Element" at bounding box center [292, 185] width 104 height 20
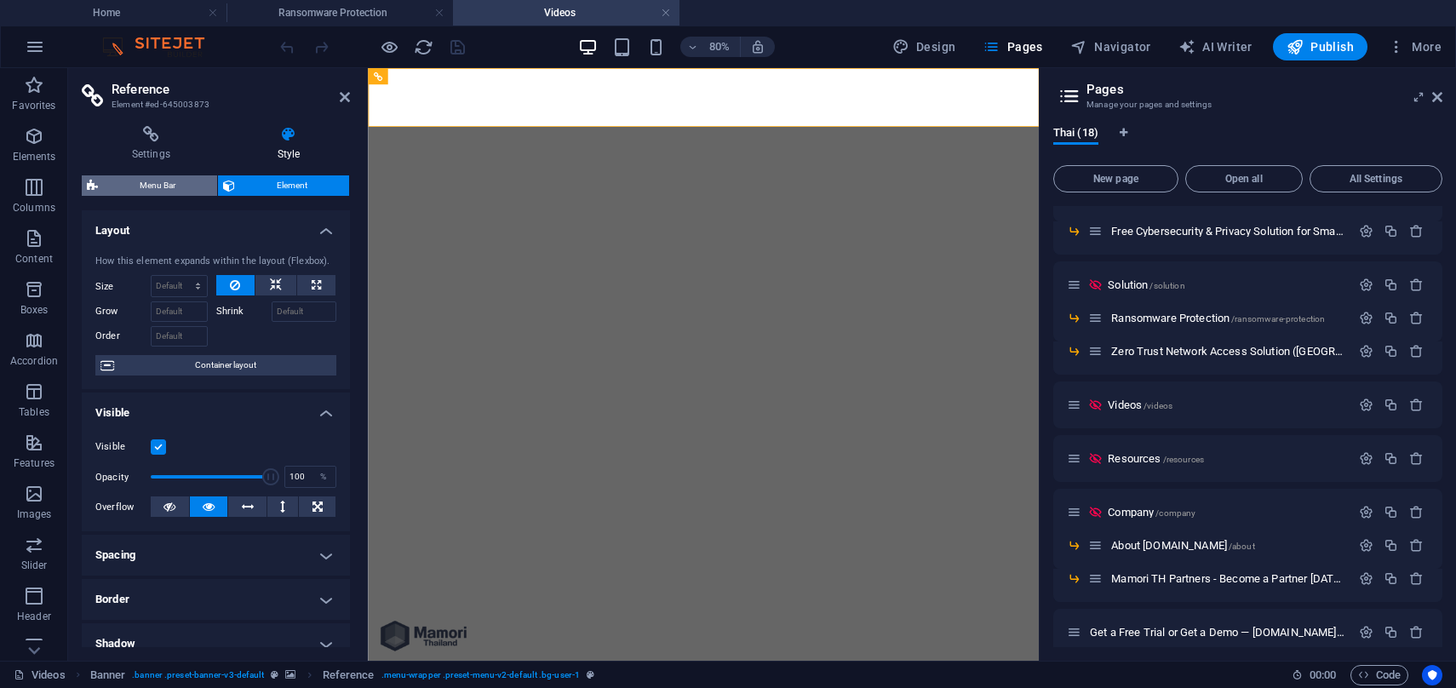
click at [186, 188] on span "Menu Bar" at bounding box center [157, 185] width 109 height 20
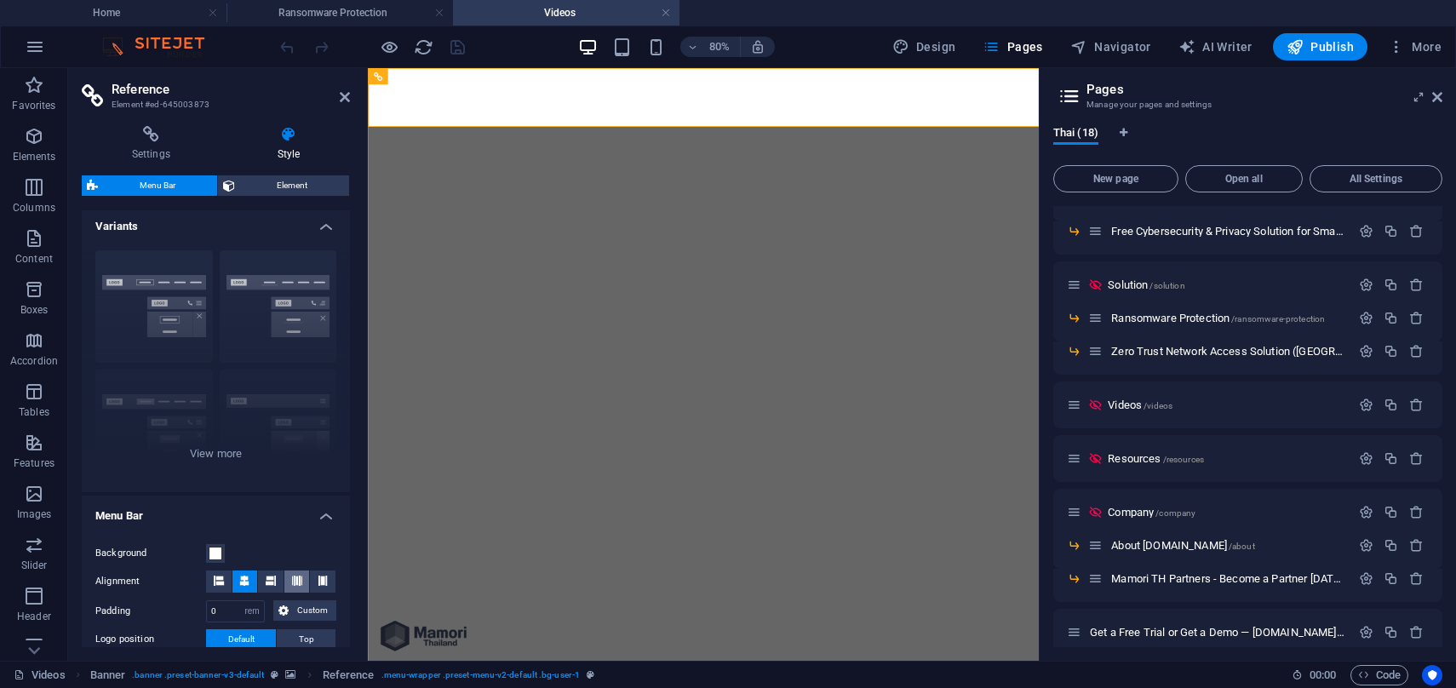
scroll to position [0, 0]
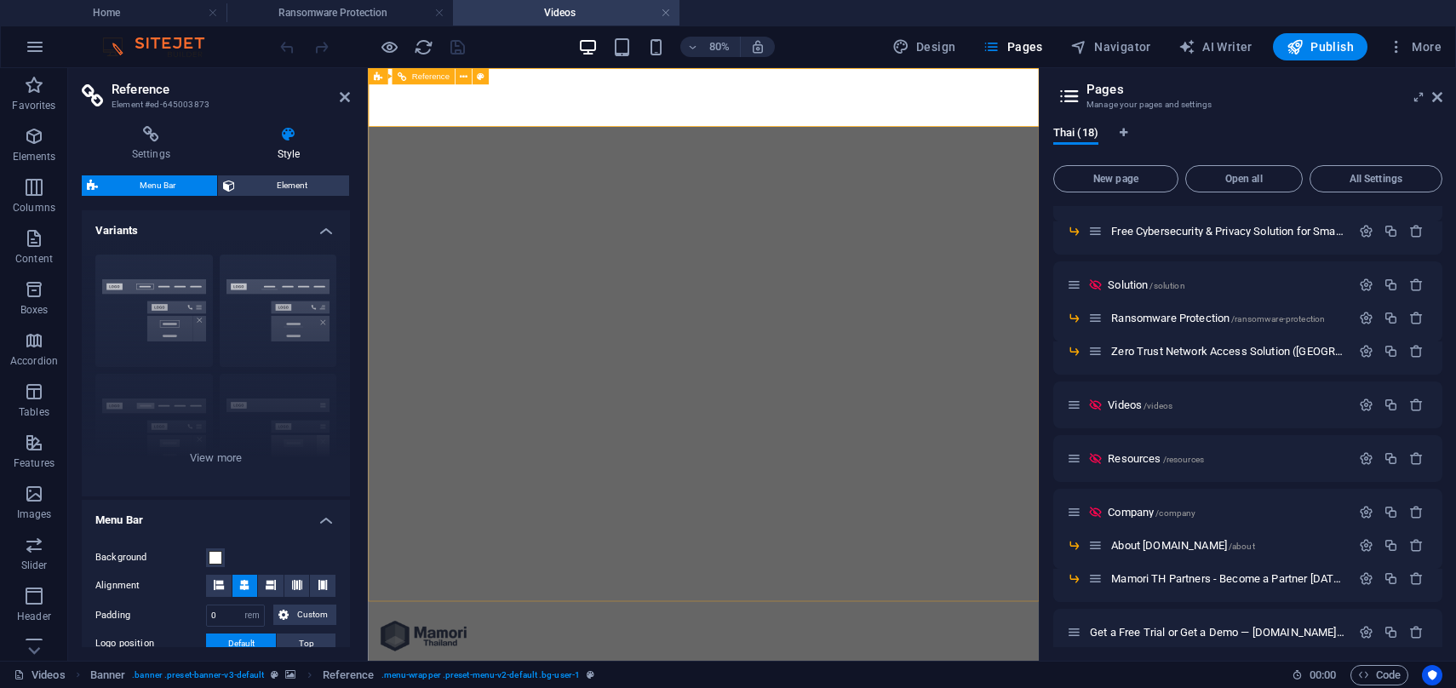
click at [462, 84] on div "Banner Reference" at bounding box center [432, 76] width 129 height 17
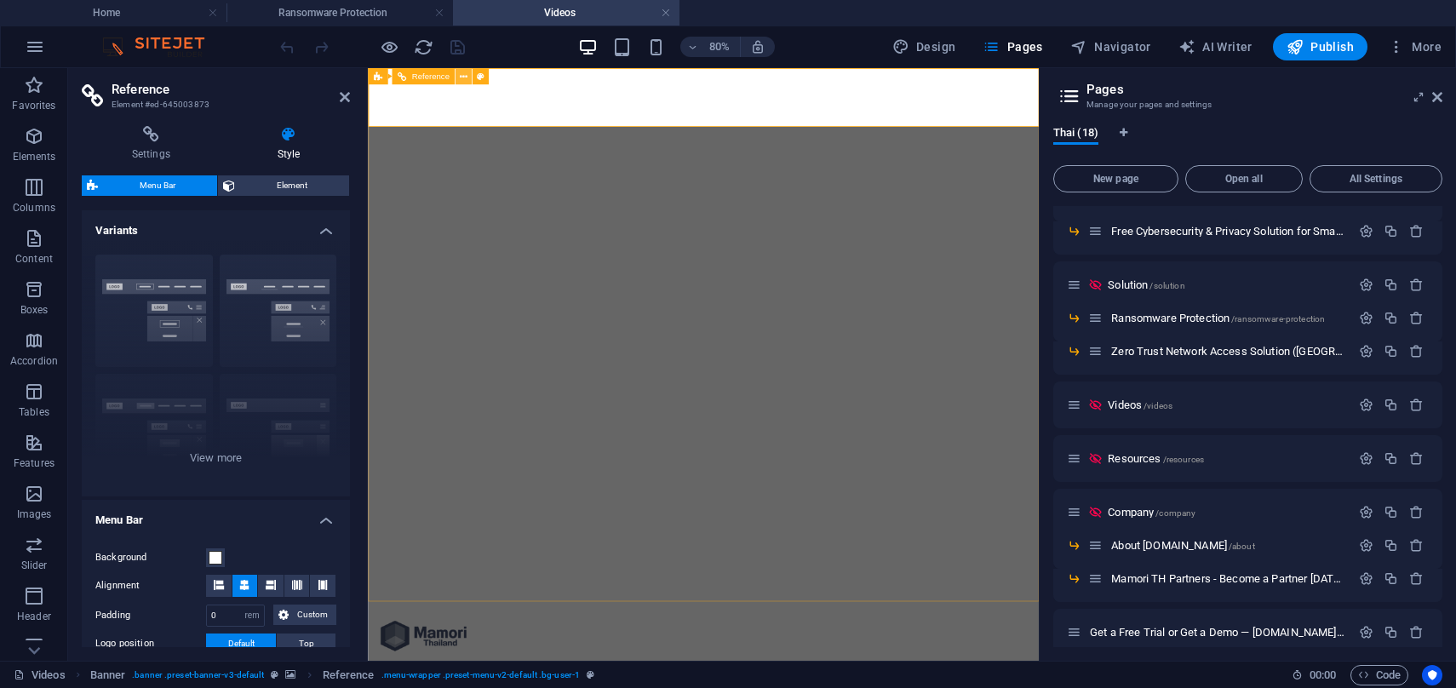
click at [464, 75] on icon at bounding box center [464, 76] width 8 height 14
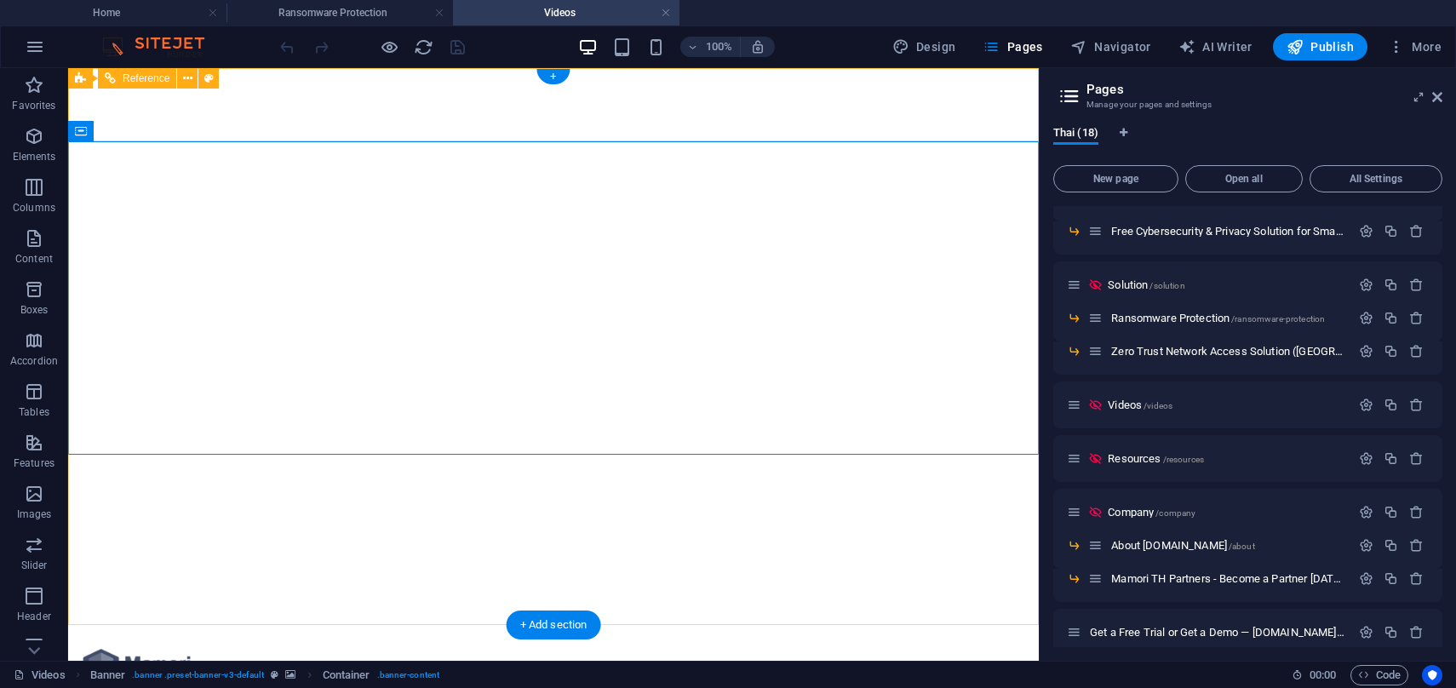
select select "rem"
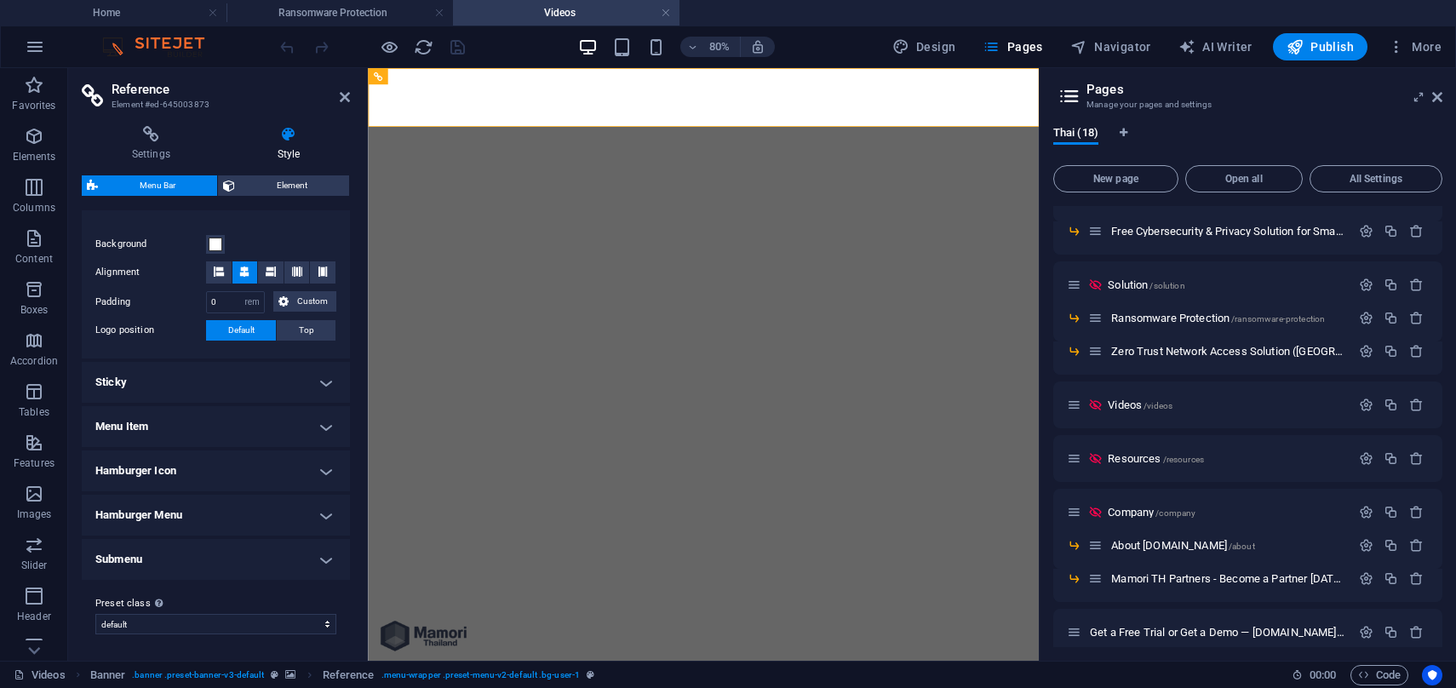
click at [261, 389] on h4 "Sticky" at bounding box center [216, 382] width 268 height 41
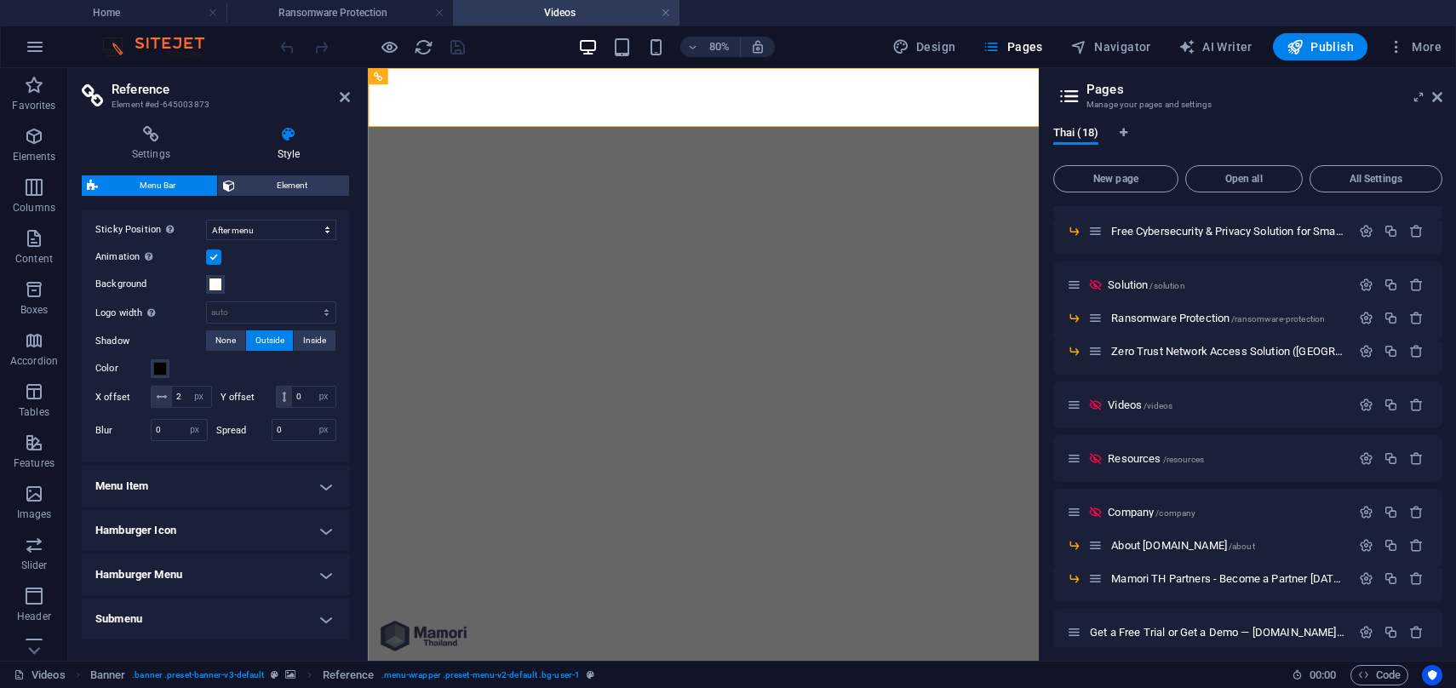
scroll to position [527, 0]
click at [249, 503] on h4 "Menu Item" at bounding box center [216, 482] width 268 height 41
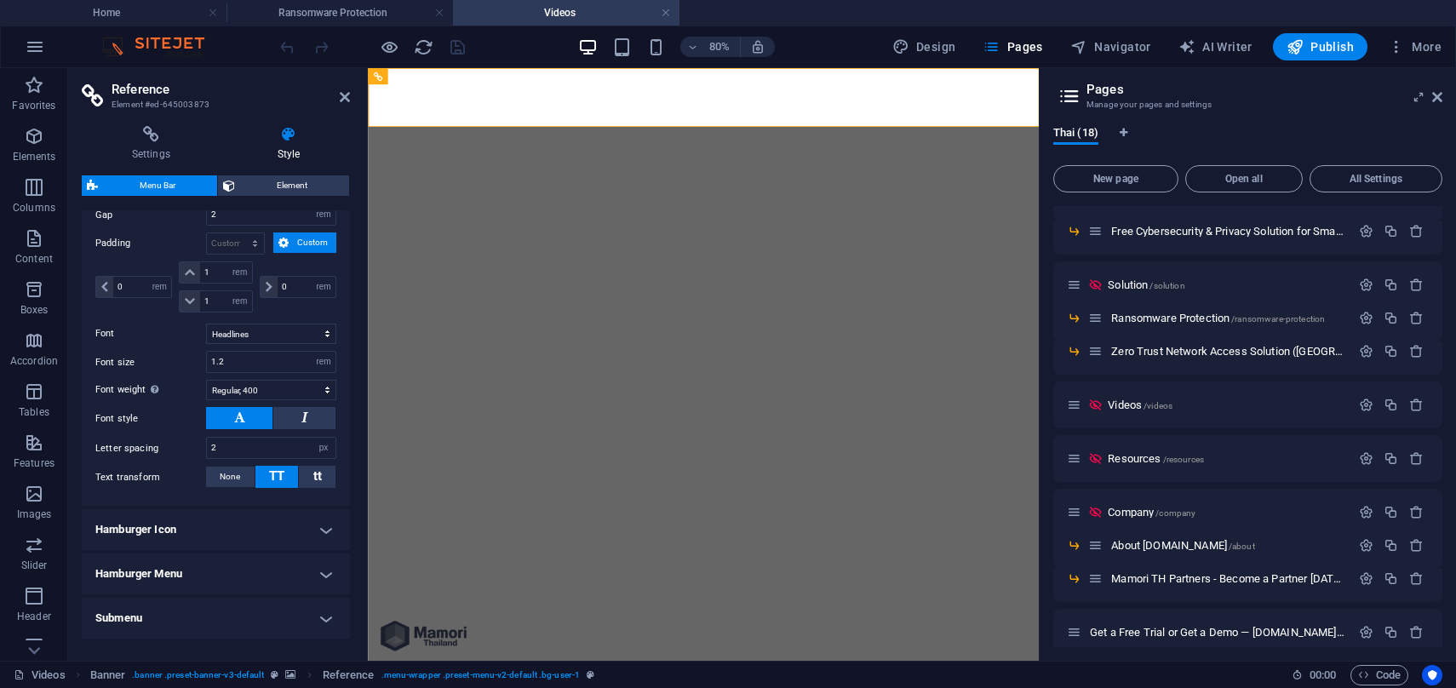
scroll to position [1108, 0]
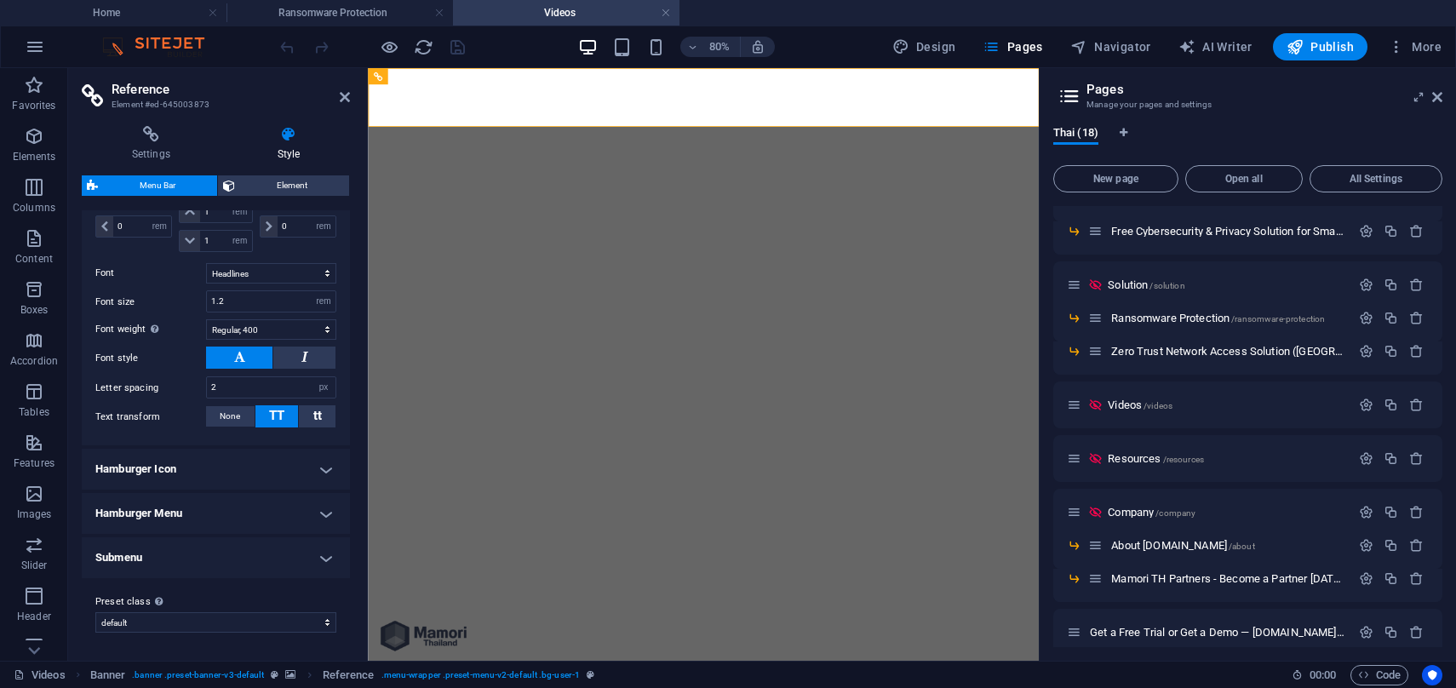
click at [280, 553] on h4 "Submenu" at bounding box center [216, 557] width 268 height 41
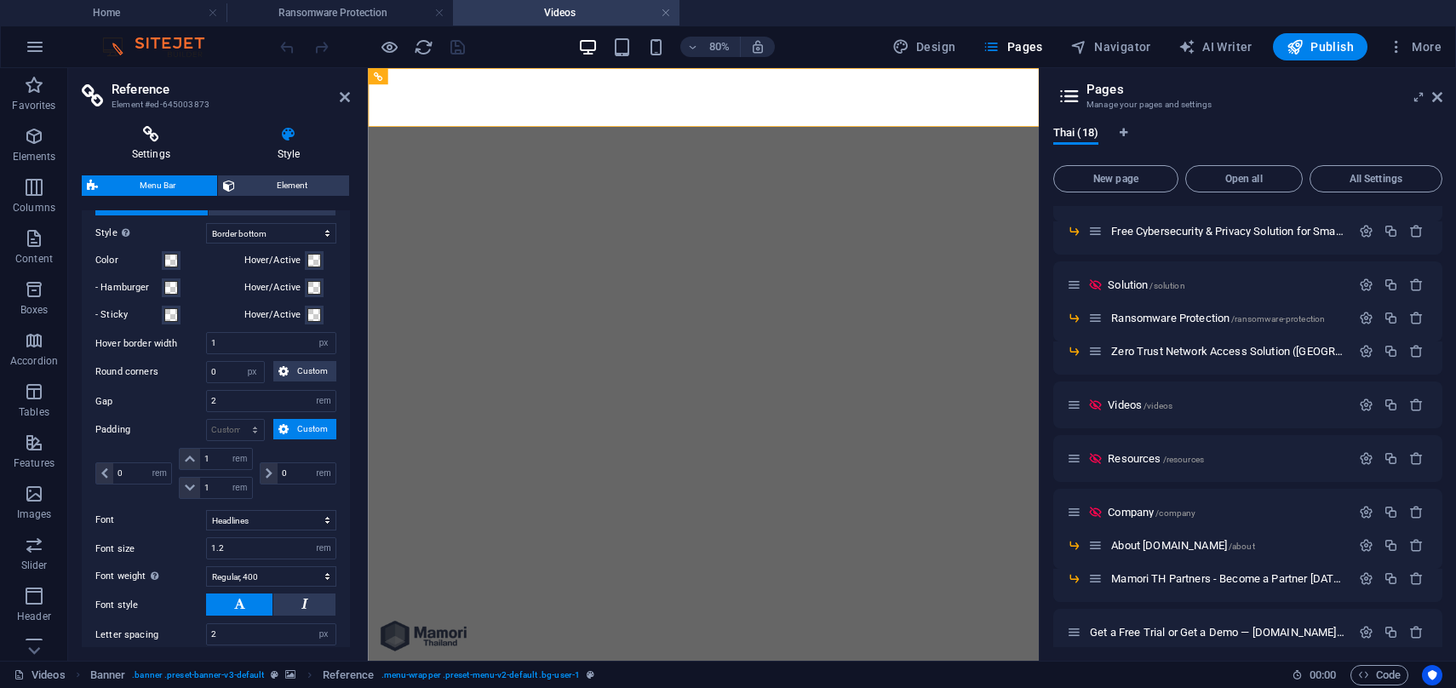
scroll to position [759, 0]
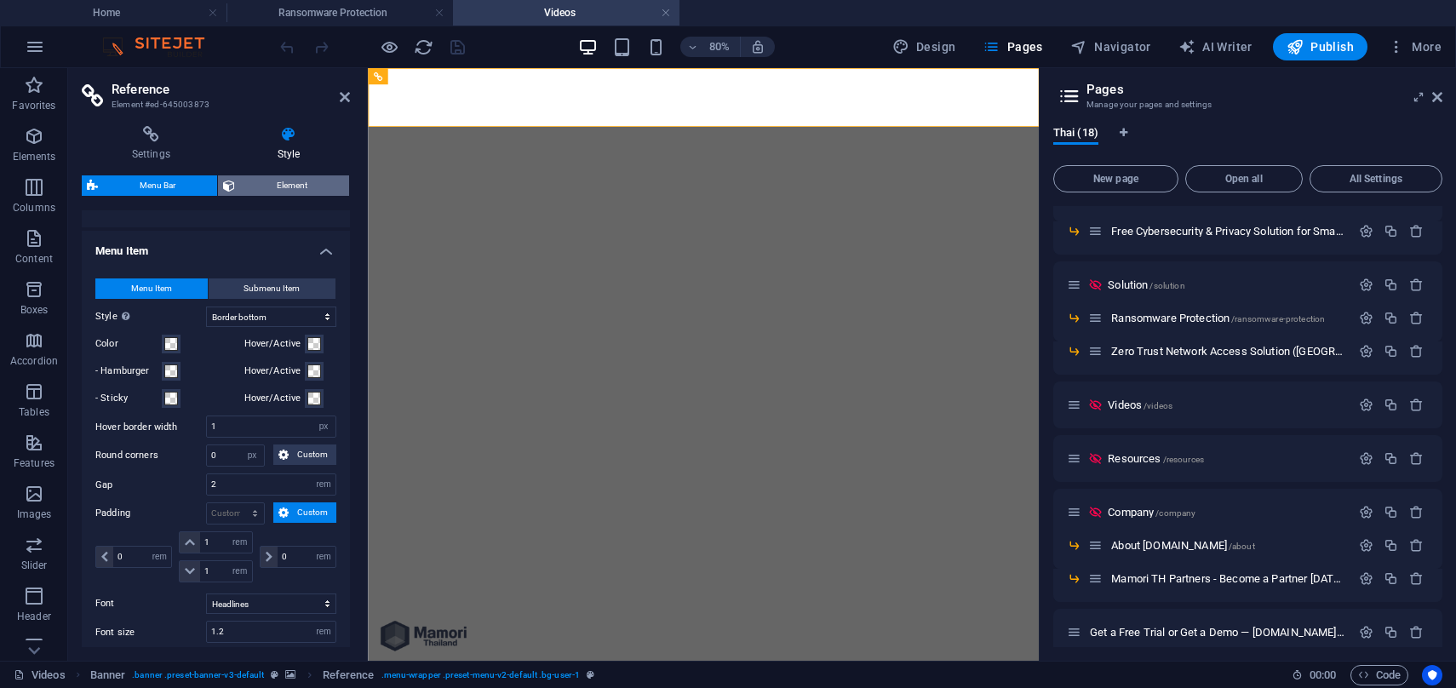
click at [261, 177] on span "Element" at bounding box center [292, 185] width 104 height 20
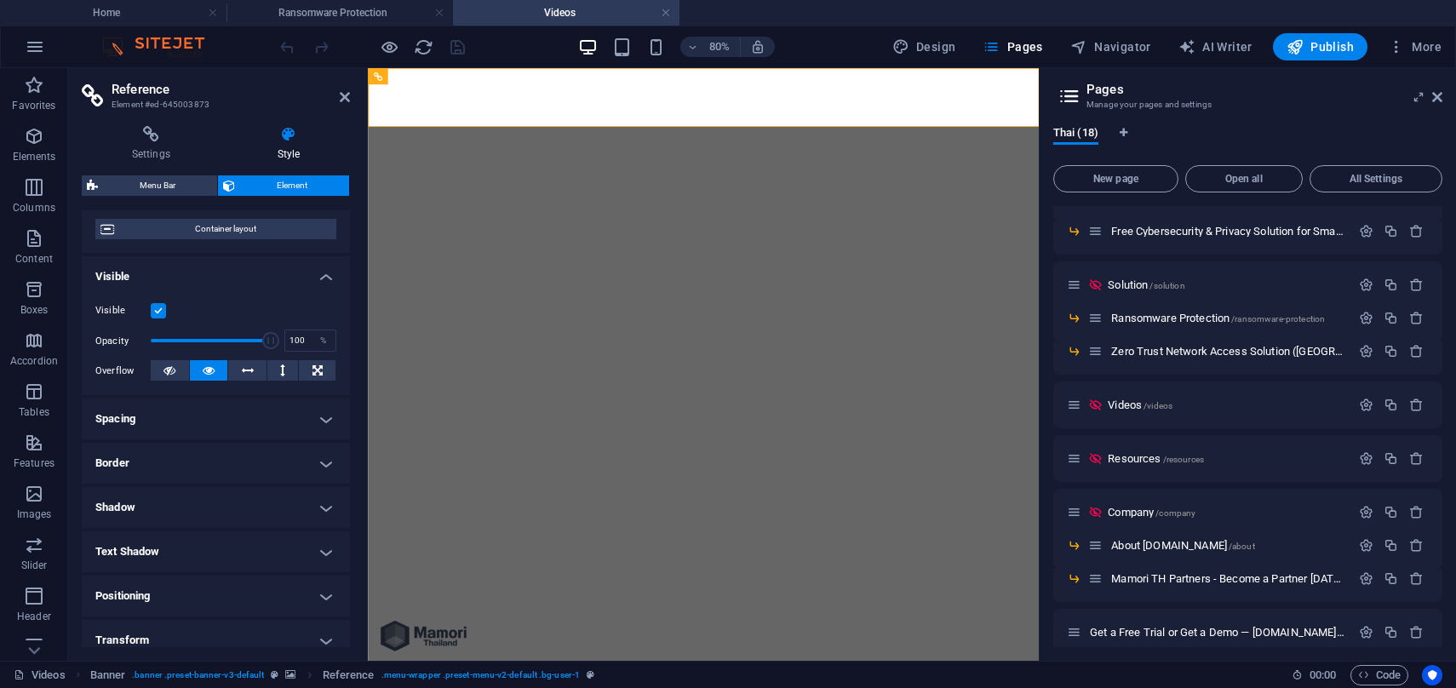
scroll to position [0, 0]
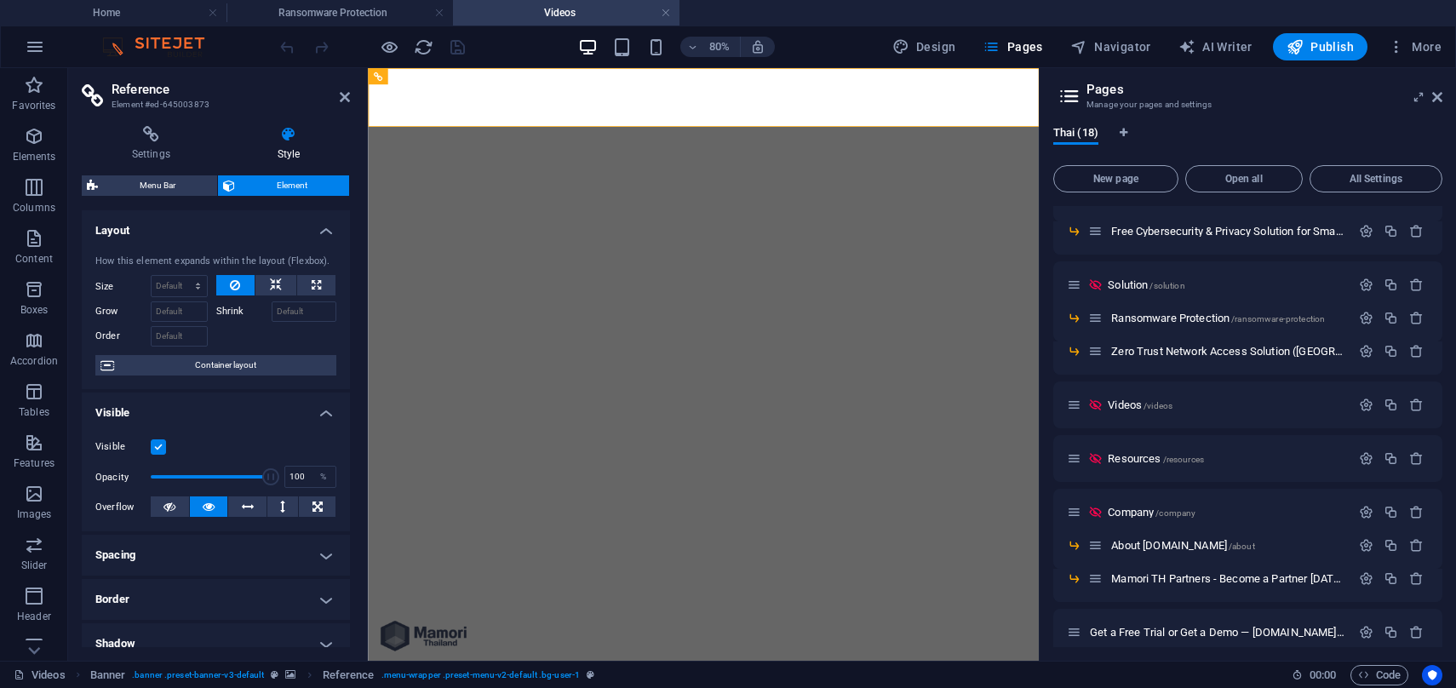
click at [169, 123] on div "Settings Style Settings A reference is a copy of an element, which cannot be ed…" at bounding box center [215, 386] width 295 height 548
click at [169, 129] on icon at bounding box center [151, 134] width 139 height 17
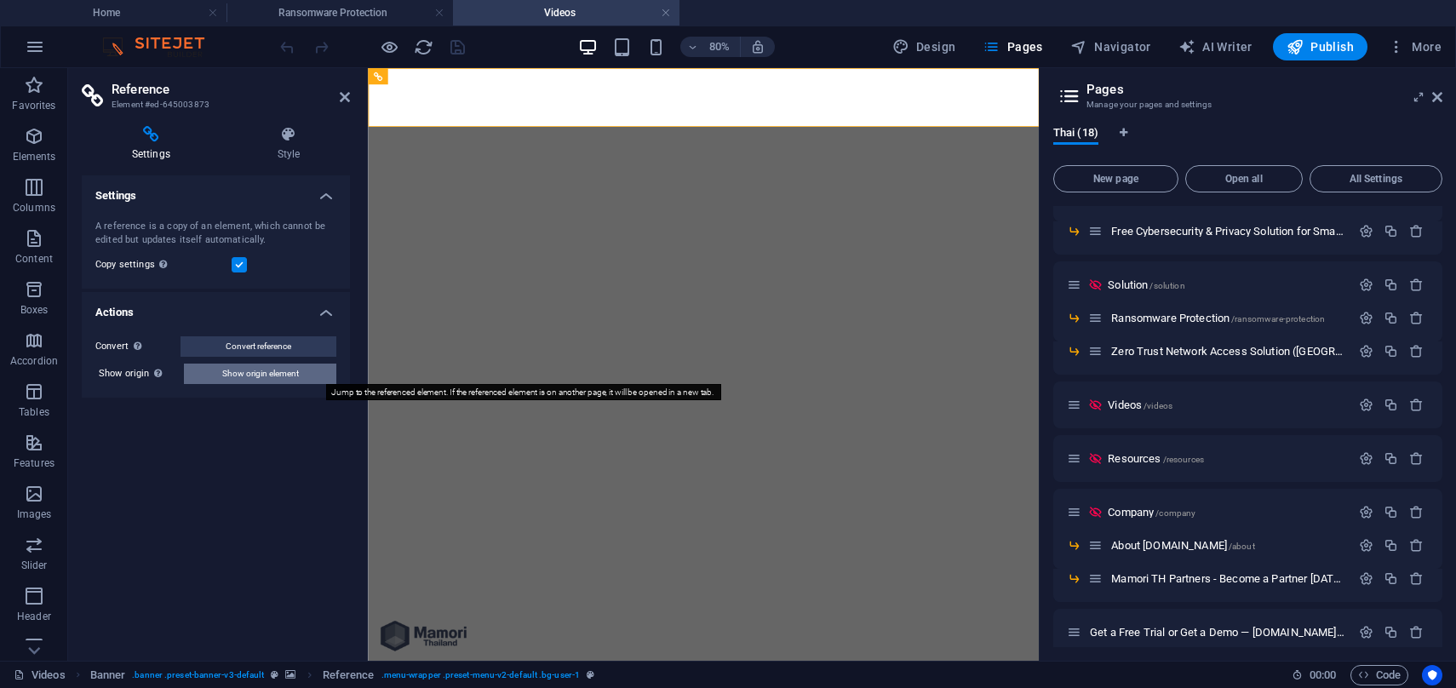
click at [294, 381] on span "Show origin element" at bounding box center [260, 374] width 77 height 20
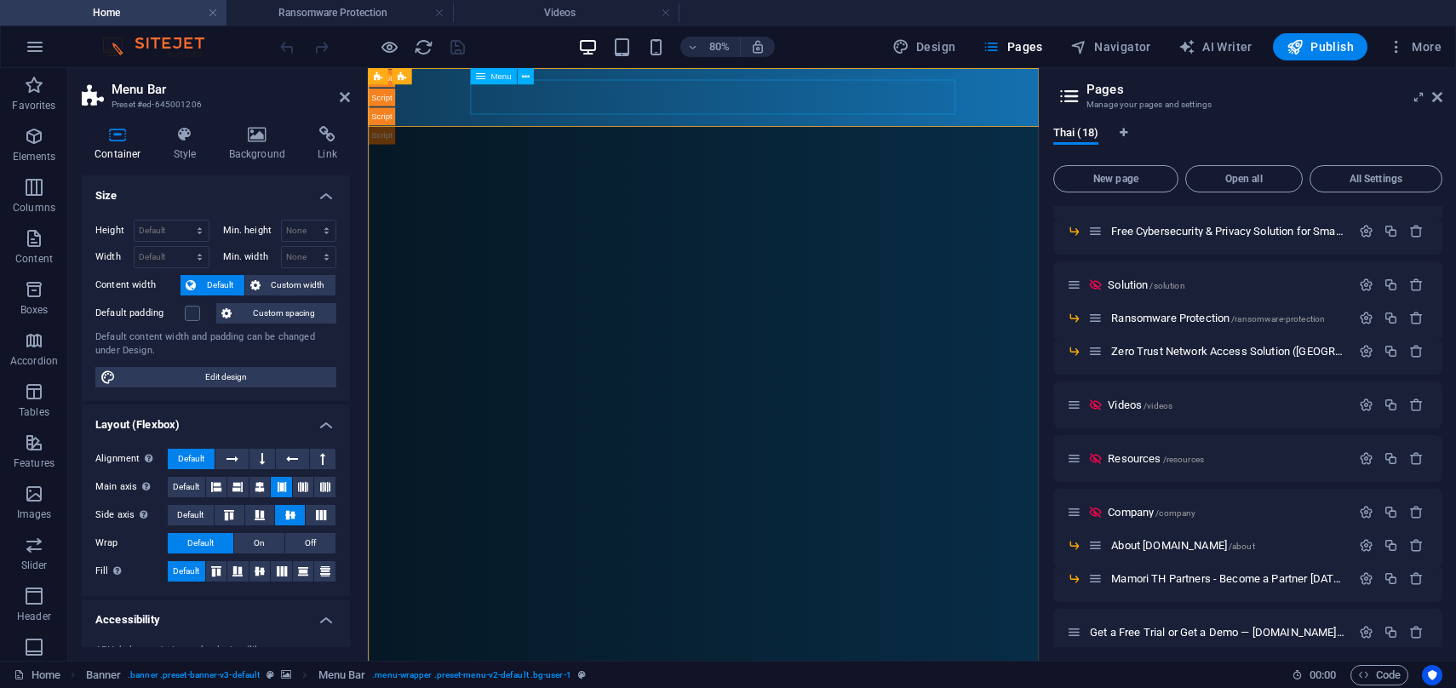
select select
select select "2"
select select
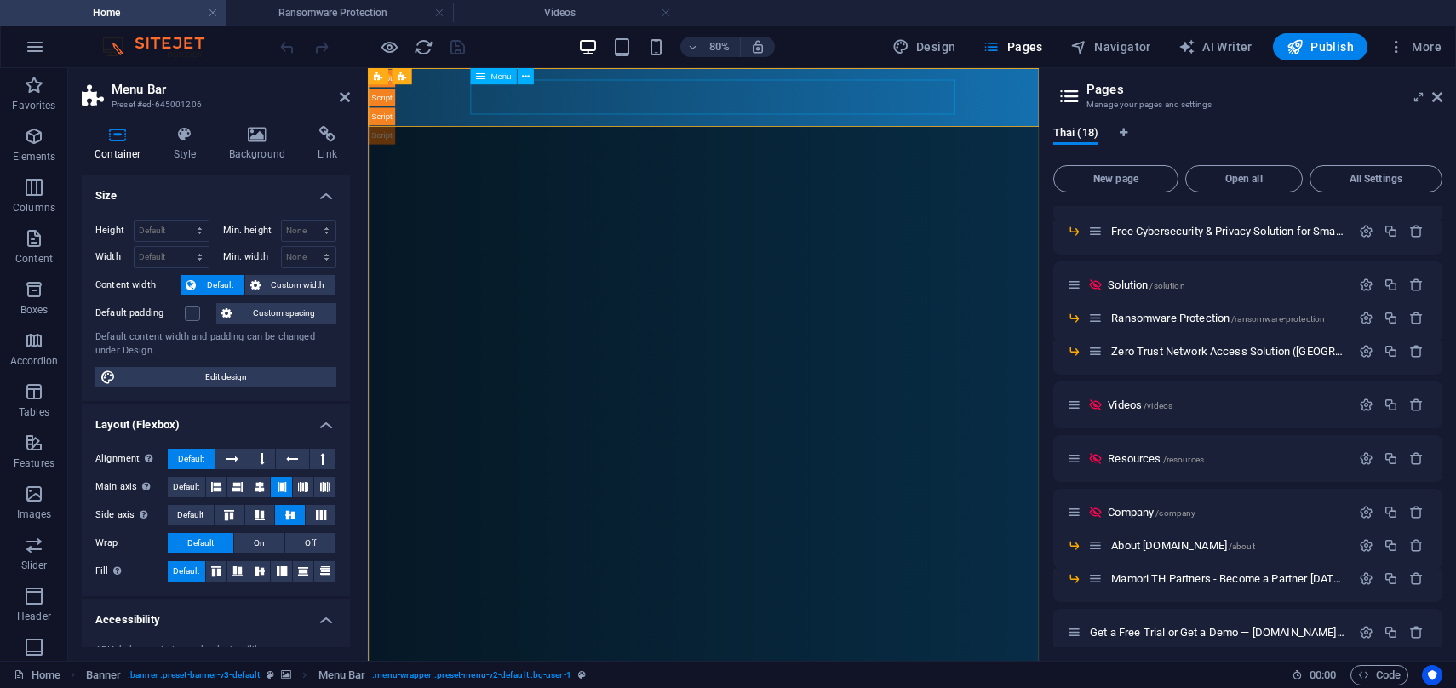
select select "3"
select select
select select "4"
select select
select select "5"
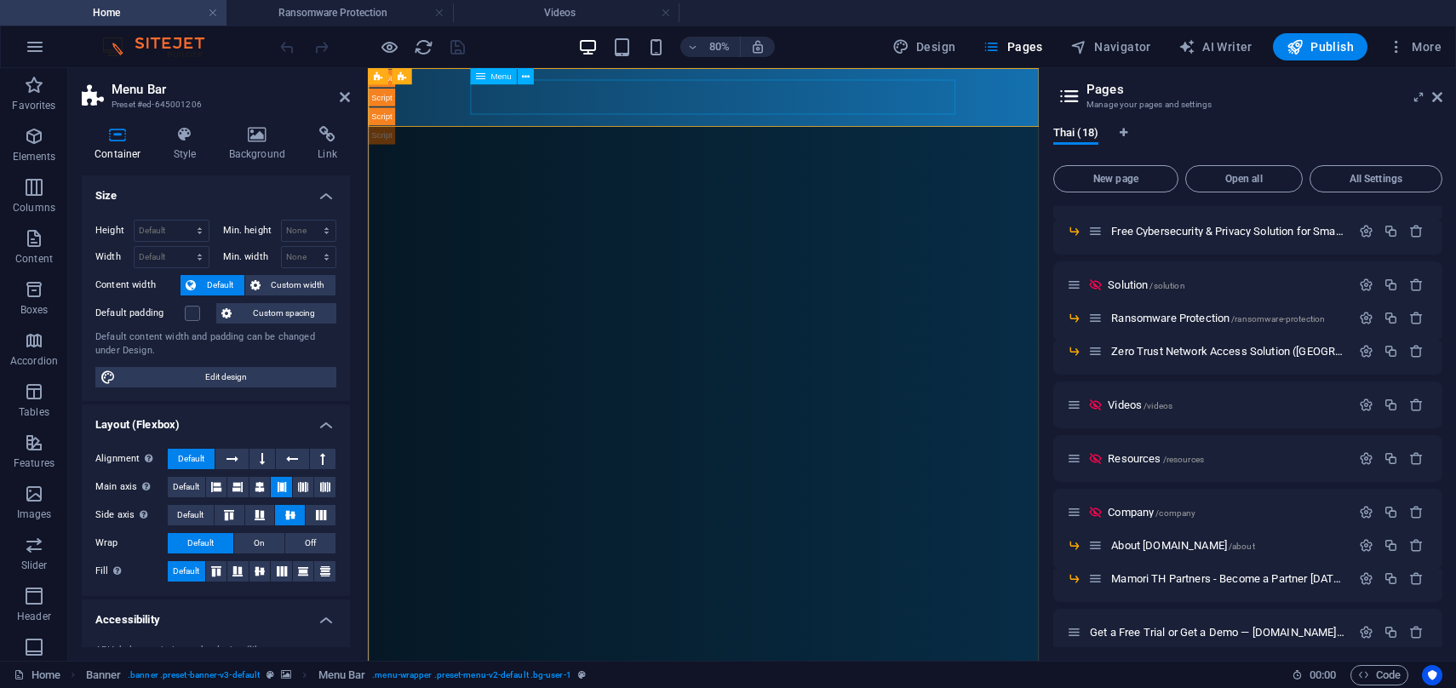
select select
select select "6"
select select
select select "7"
select select
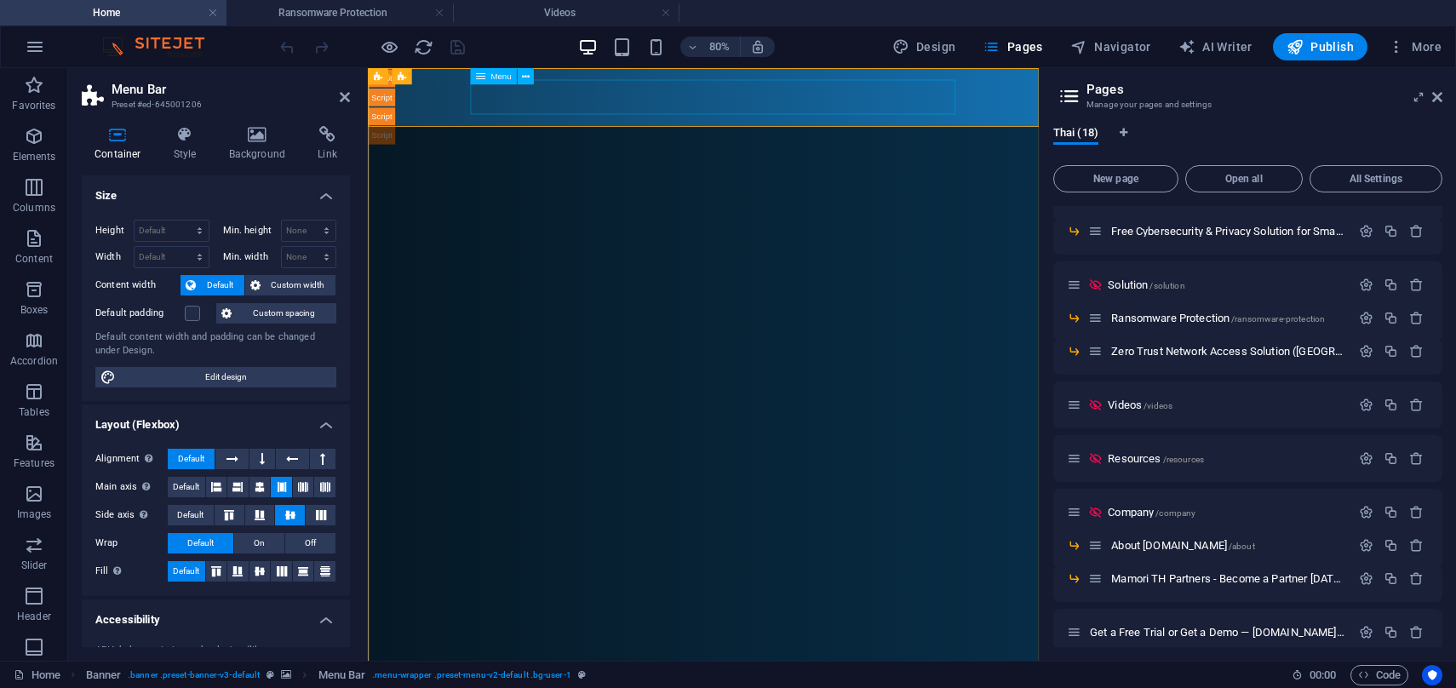
select select "9"
select select
select select "14"
select select
select select "15"
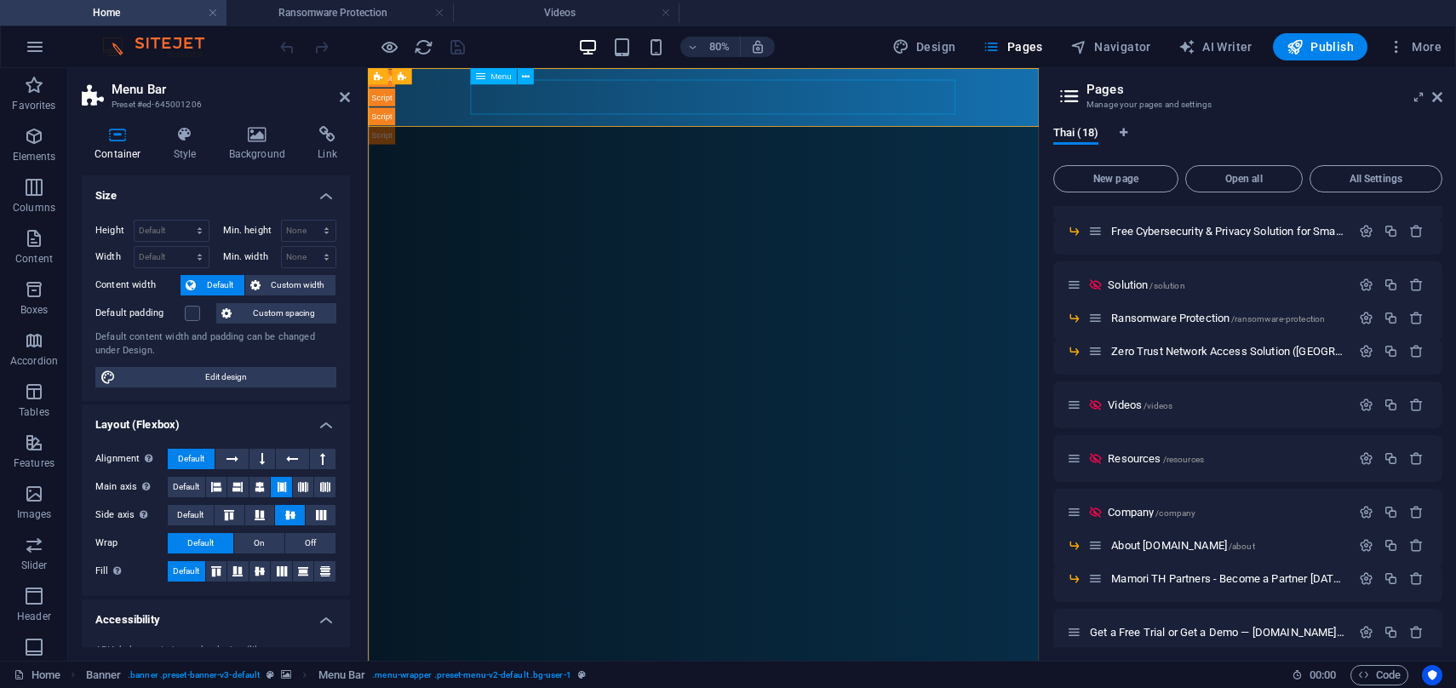
select select
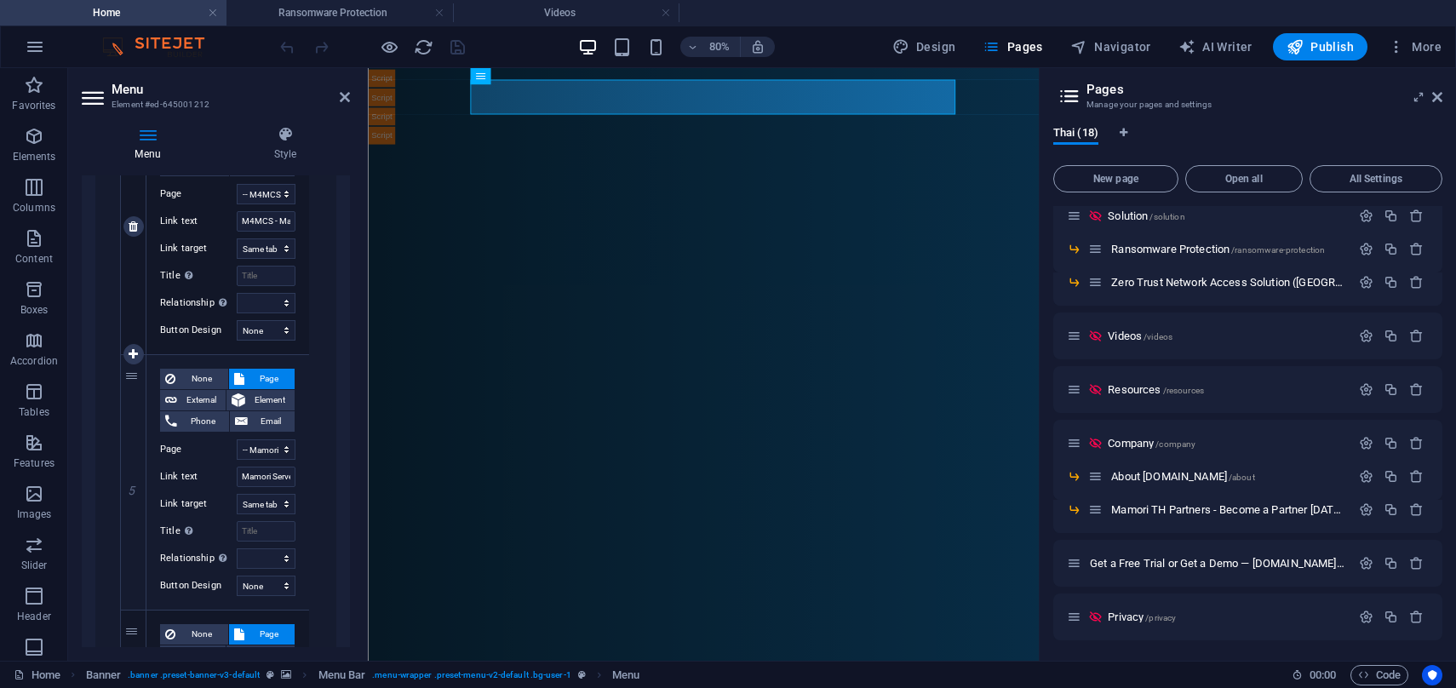
scroll to position [1367, 0]
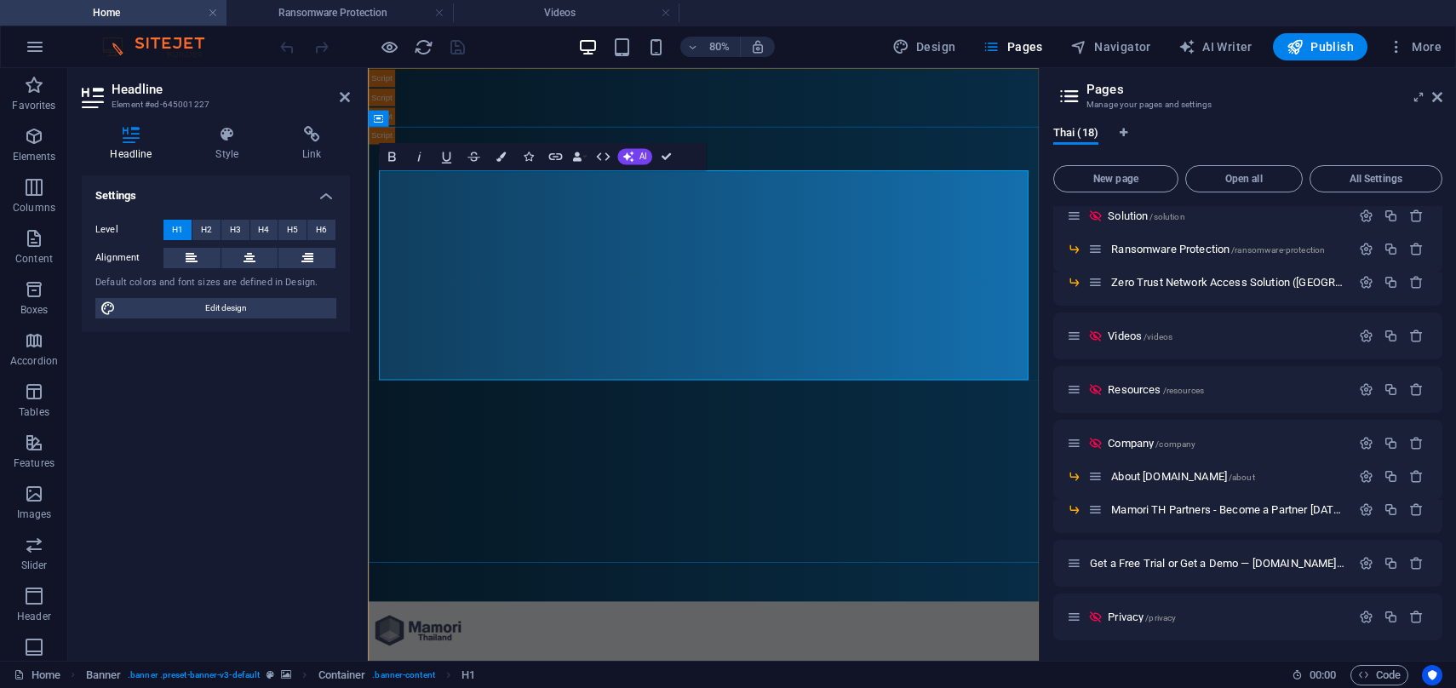
drag, startPoint x: 633, startPoint y: 300, endPoint x: 749, endPoint y: 300, distance: 116.6
click at [318, 313] on span "Edit design" at bounding box center [226, 308] width 210 height 20
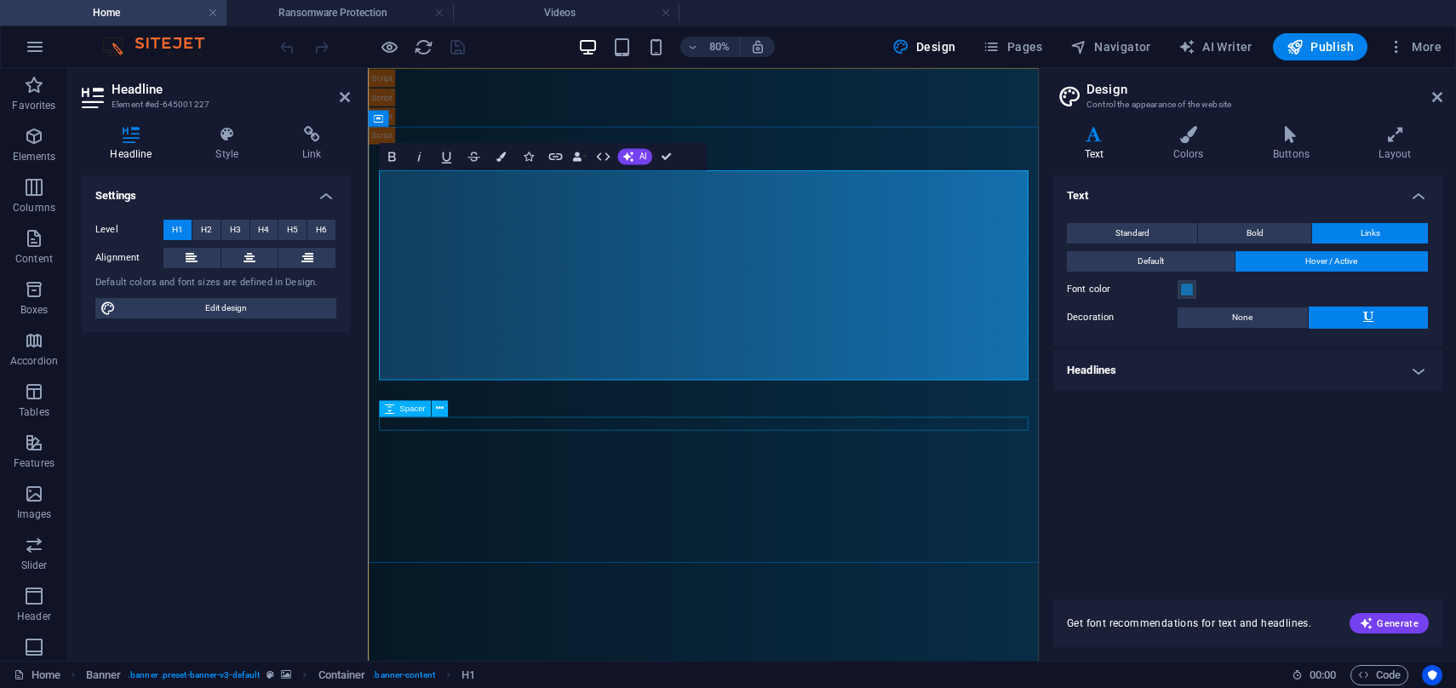
select select "px"
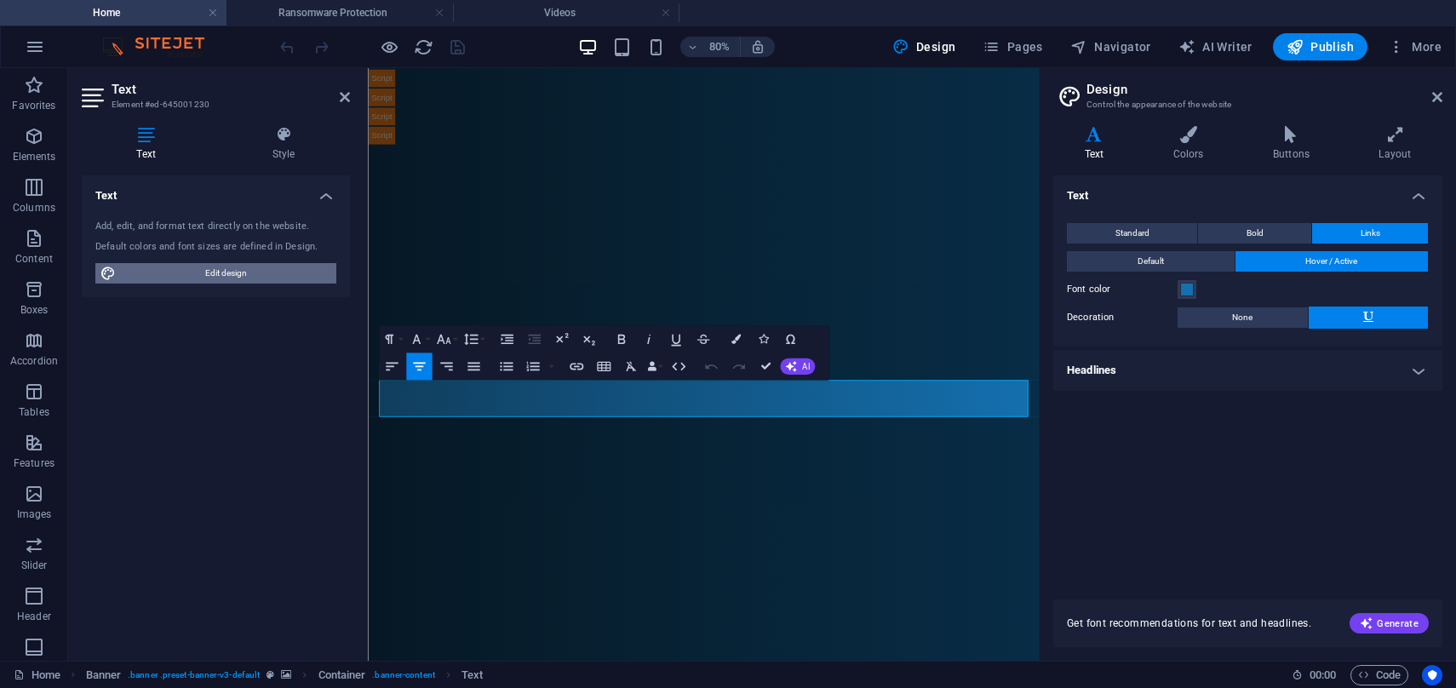
click at [301, 282] on span "Edit design" at bounding box center [226, 273] width 210 height 20
click at [1433, 89] on h2 "Design" at bounding box center [1264, 89] width 356 height 15
click at [1441, 99] on icon at bounding box center [1437, 97] width 10 height 14
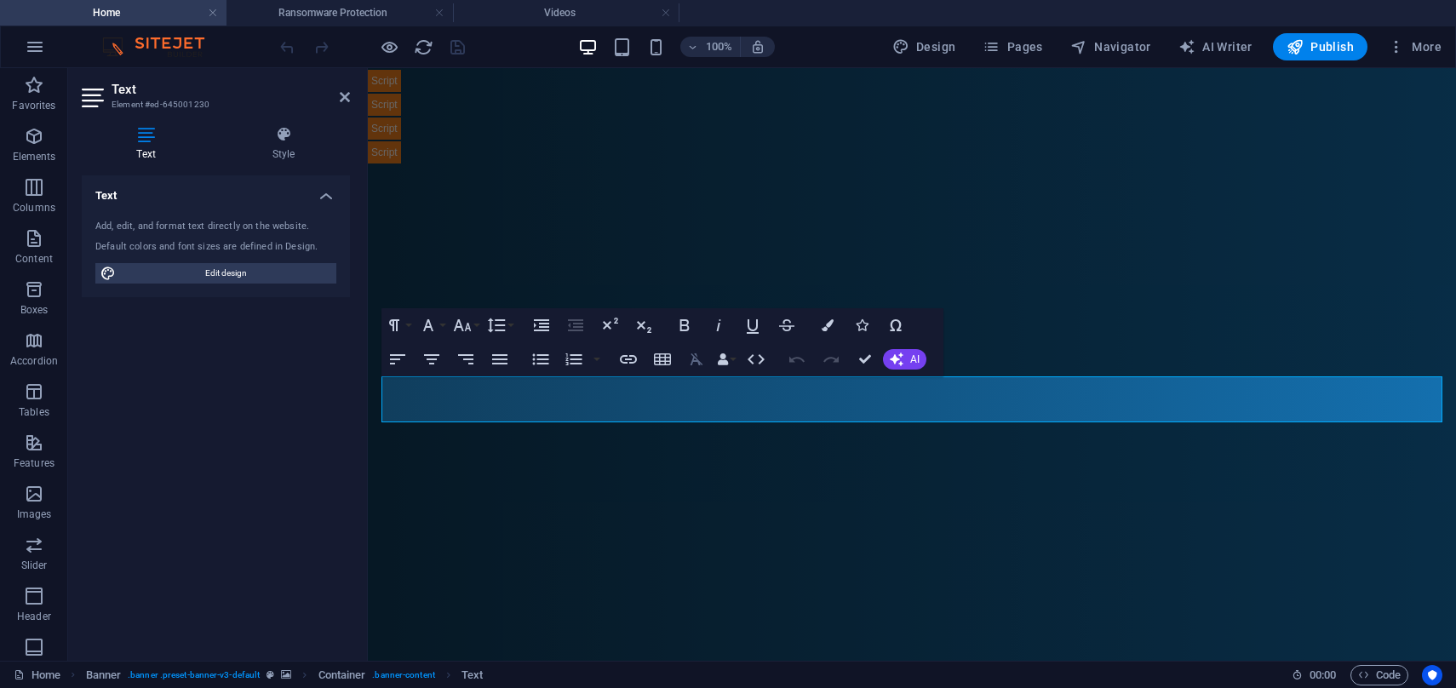
click at [689, 349] on icon "button" at bounding box center [696, 359] width 20 height 20
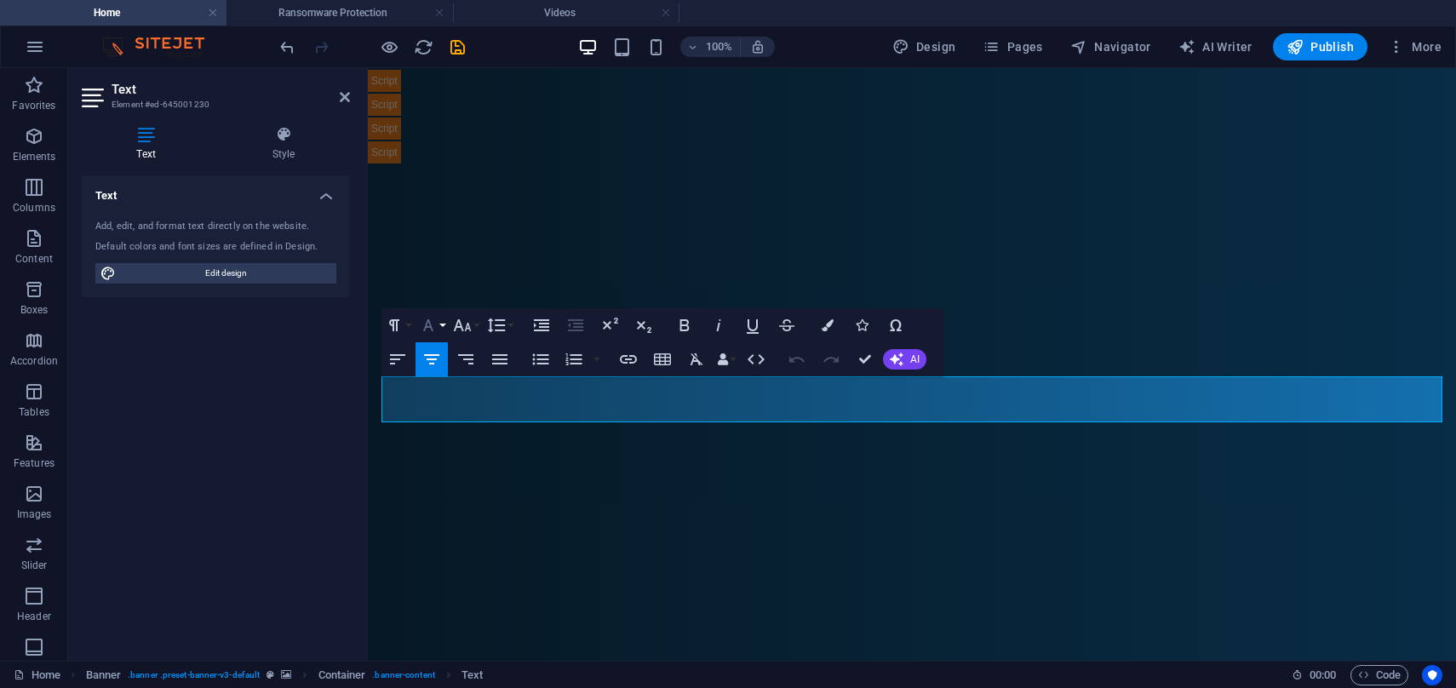
click at [437, 327] on icon "button" at bounding box center [428, 325] width 20 height 20
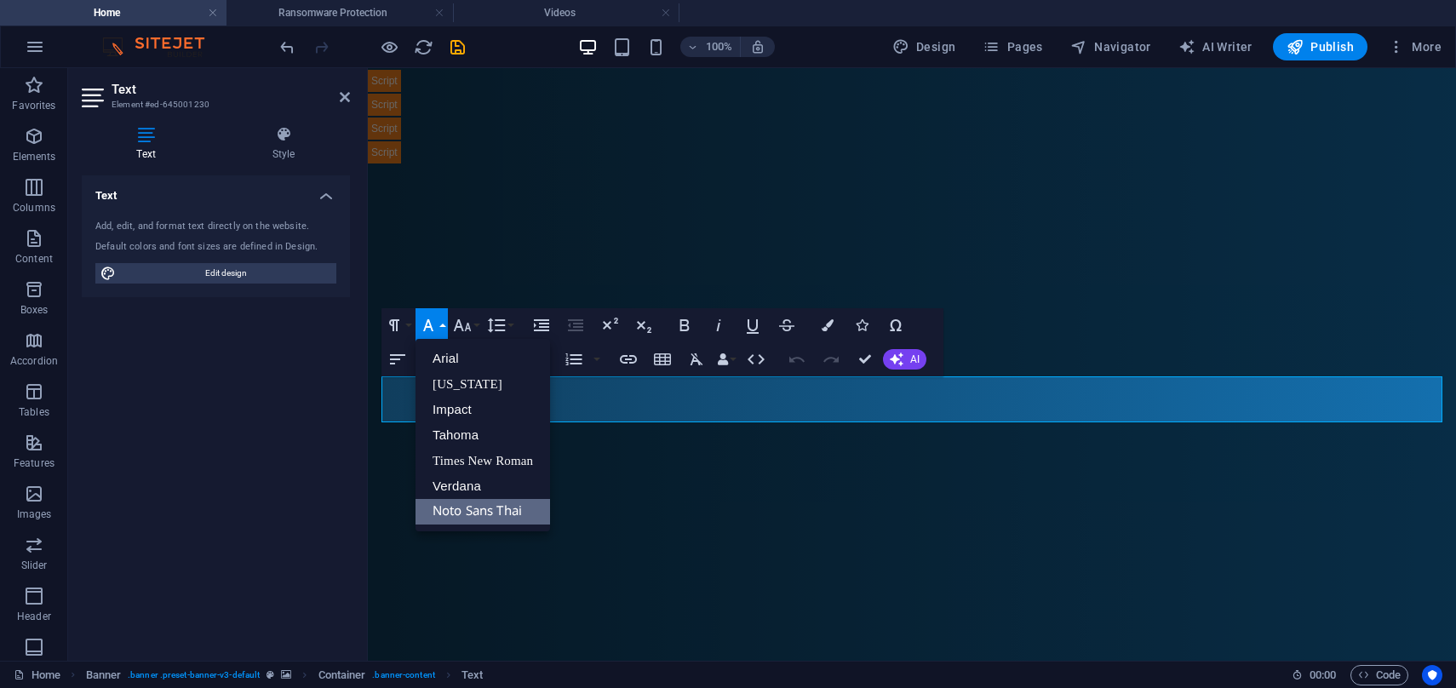
scroll to position [0, 0]
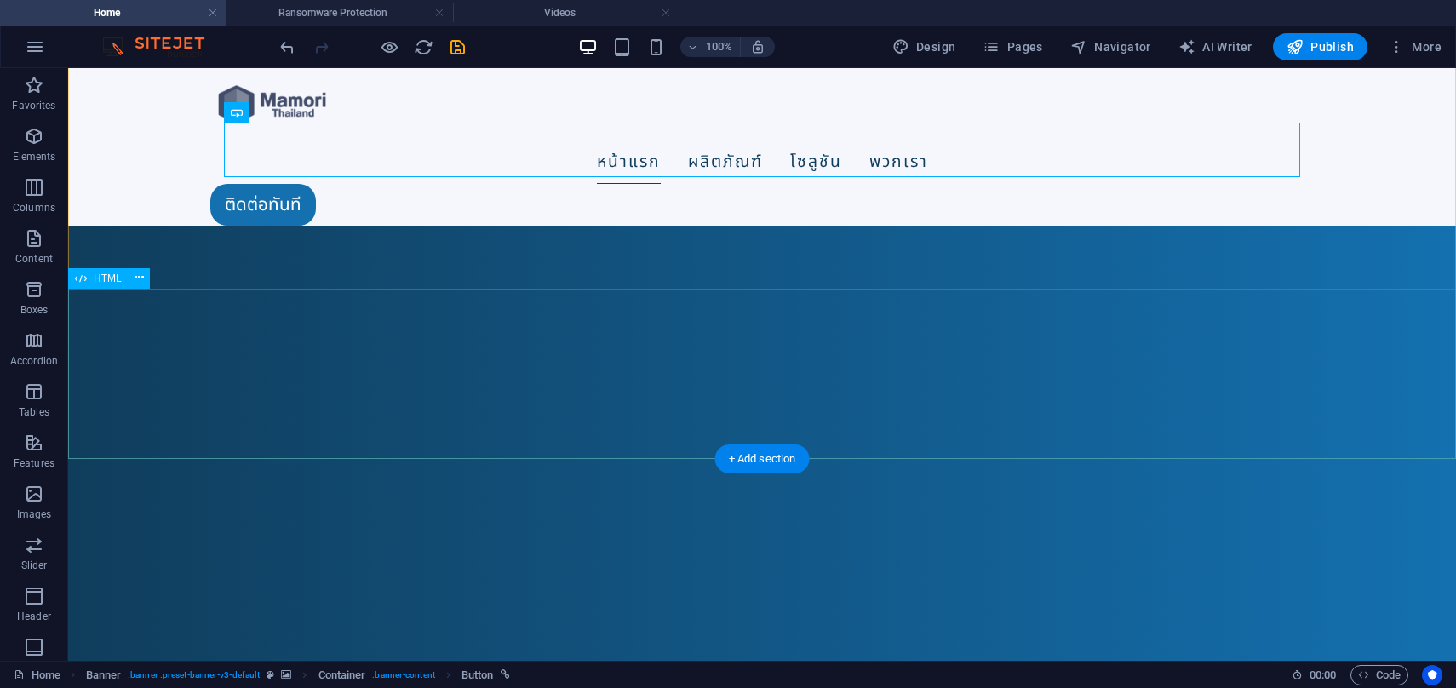
scroll to position [172, 0]
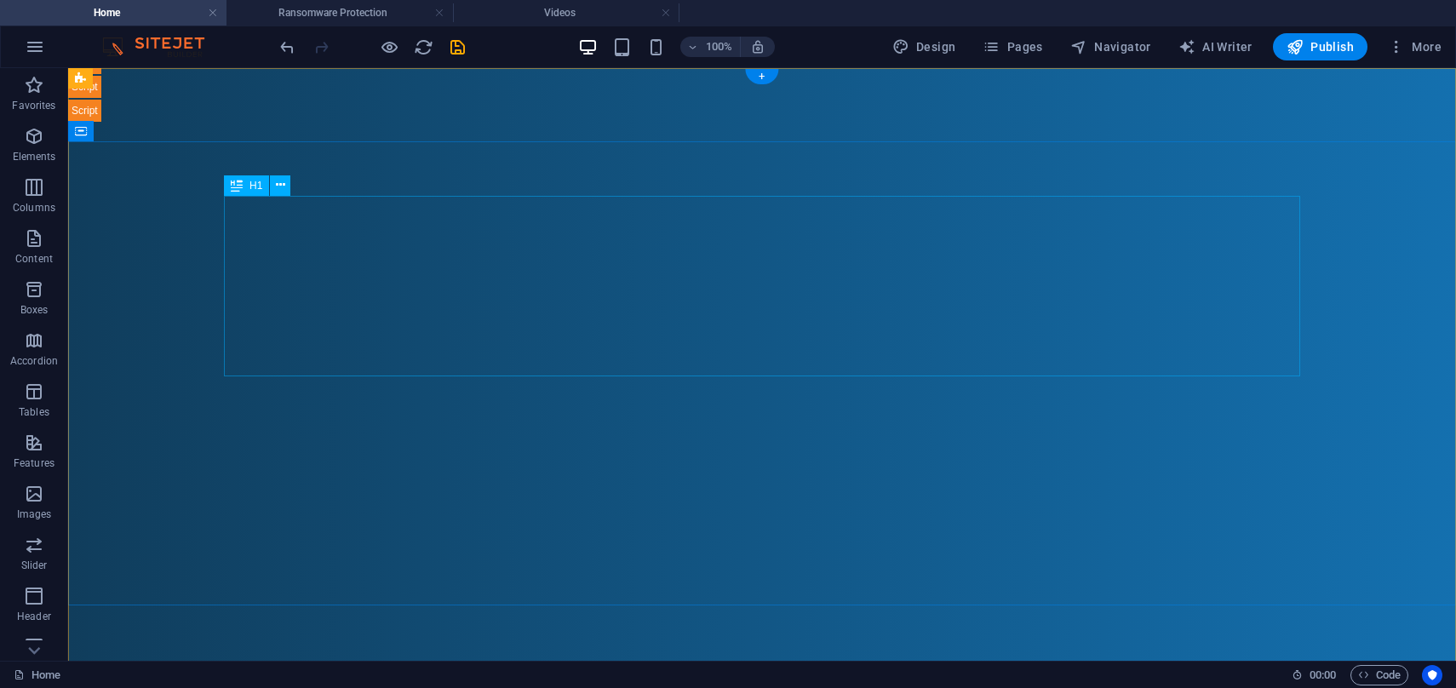
scroll to position [0, 0]
